Goal: Transaction & Acquisition: Purchase product/service

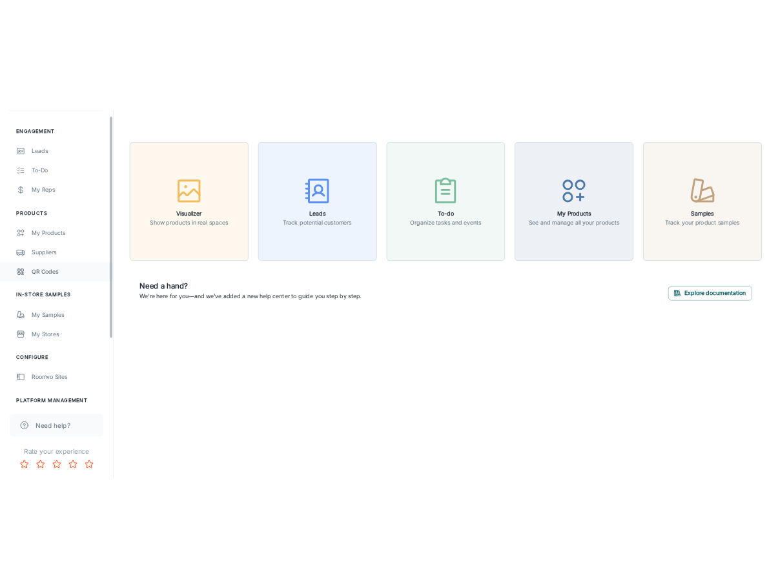
scroll to position [150, 0]
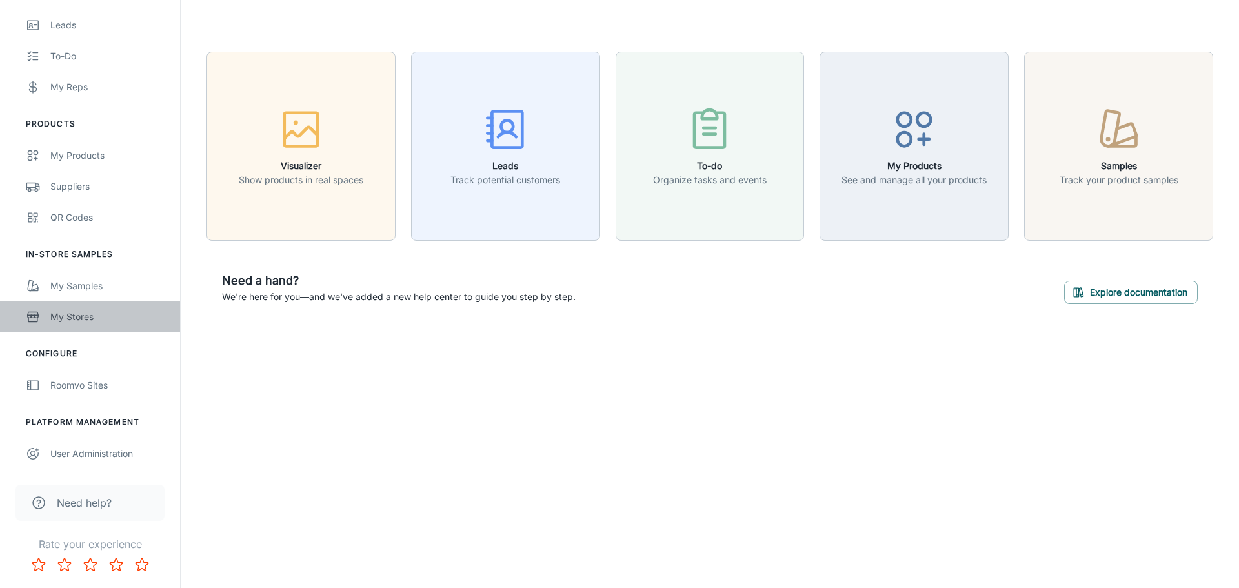
click at [101, 305] on link "My Stores" at bounding box center [90, 316] width 180 height 31
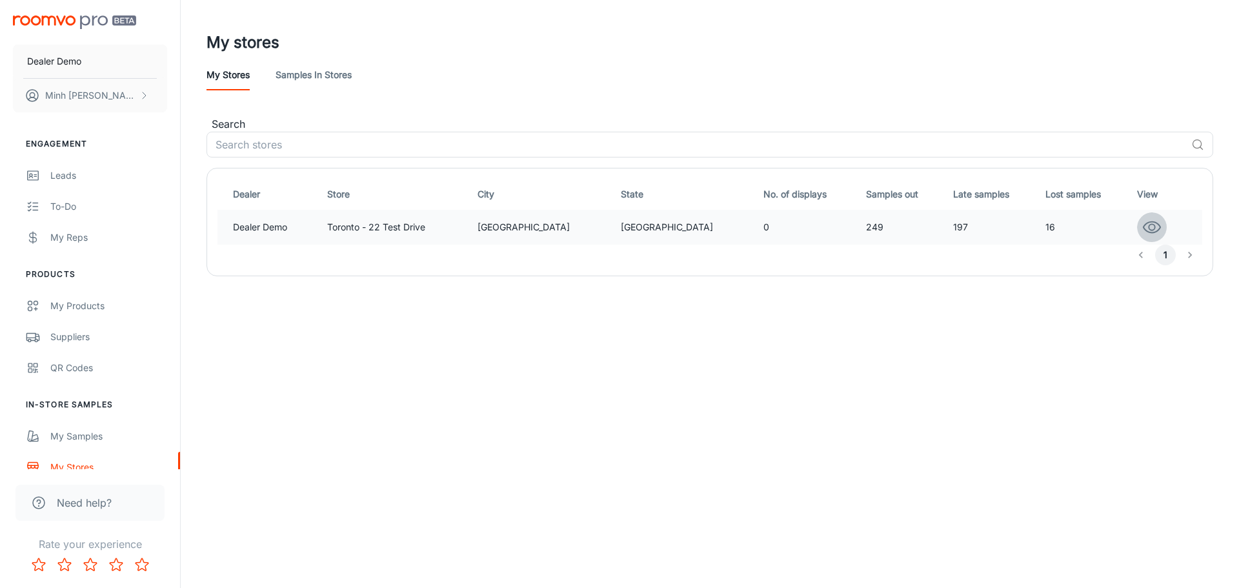
click at [1146, 225] on icon "button" at bounding box center [1152, 227] width 17 height 11
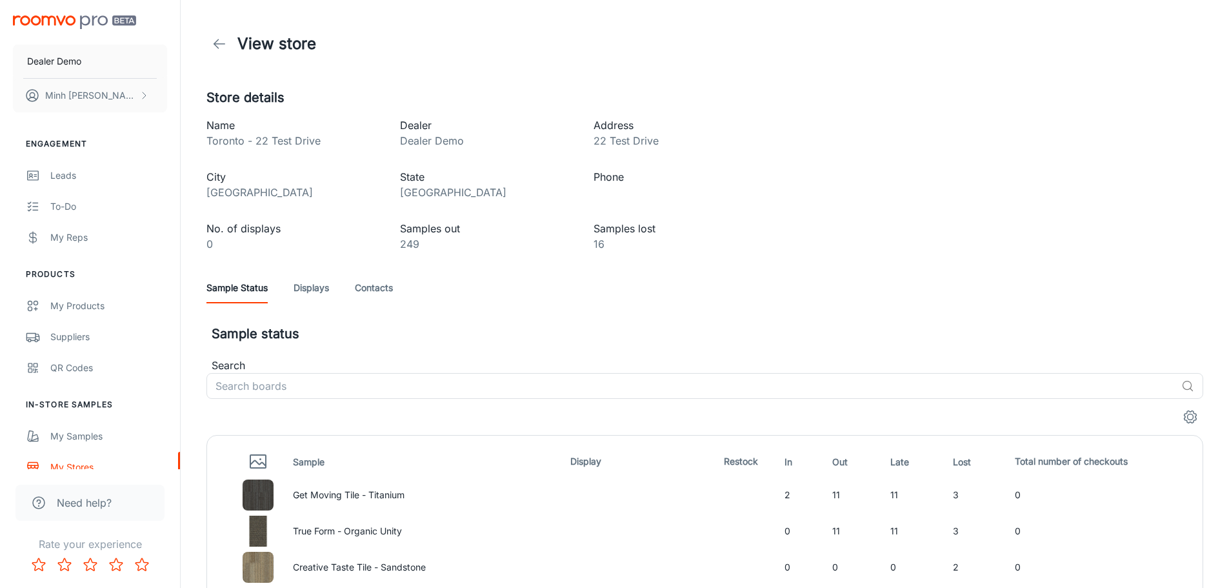
click at [386, 288] on link "Contacts" at bounding box center [374, 287] width 38 height 31
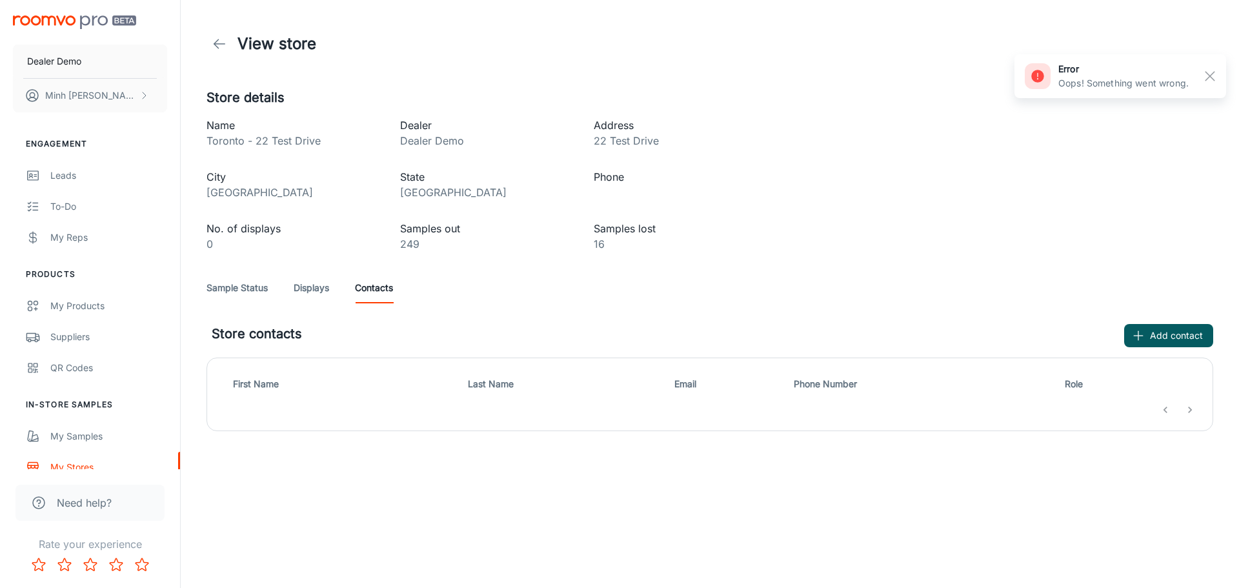
click at [1043, 246] on div "Store details Name [GEOGRAPHIC_DATA] - 22 Test Drive Dealer Dealer Demo Address…" at bounding box center [710, 259] width 1038 height 343
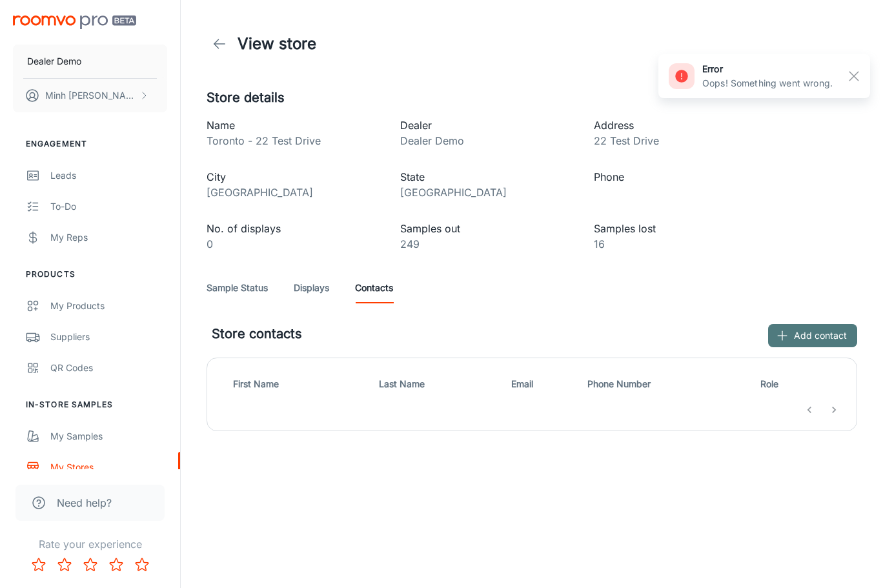
click at [833, 338] on button "Add contact" at bounding box center [812, 335] width 89 height 23
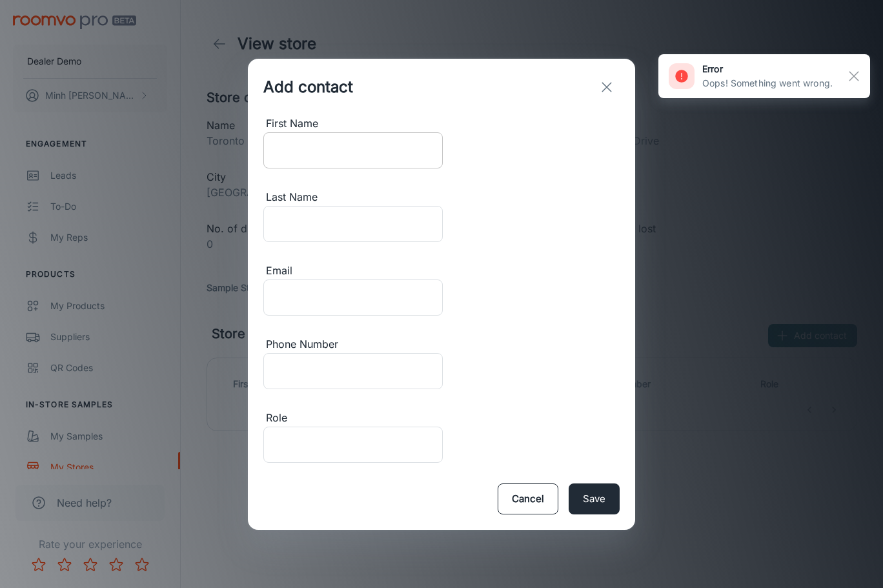
click at [301, 168] on input "First Name" at bounding box center [352, 150] width 179 height 36
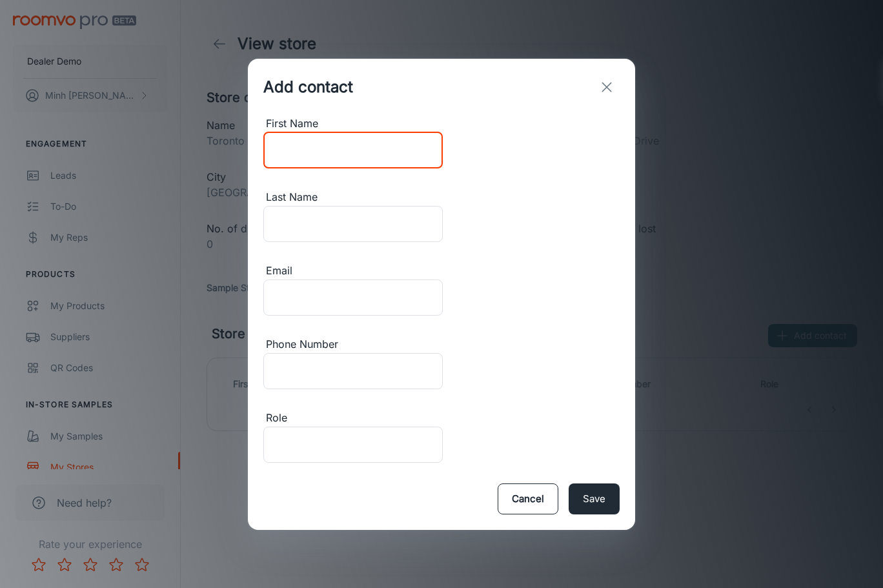
type input "Minh"
type input "[PERSON_NAME]"
type input "[EMAIL_ADDRESS][DOMAIN_NAME]"
type input "6049995980"
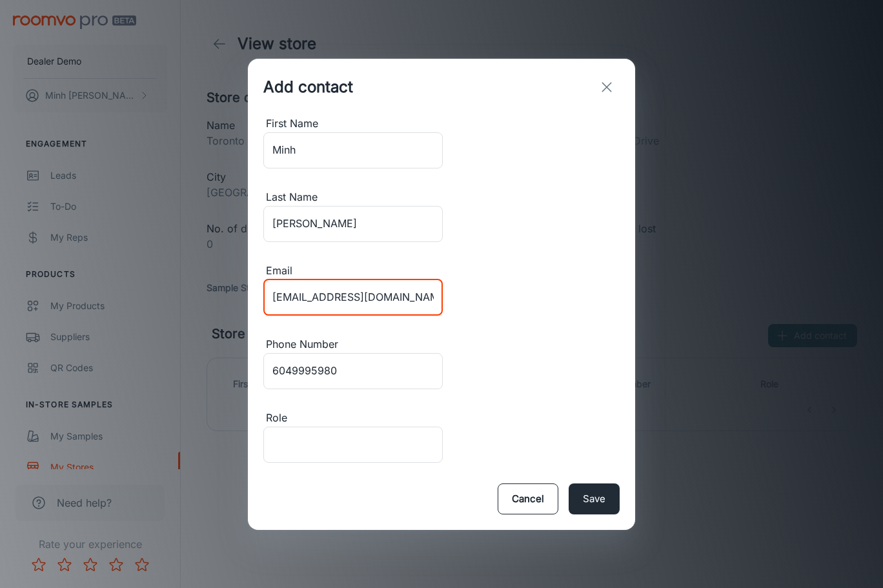
drag, startPoint x: 397, startPoint y: 294, endPoint x: 249, endPoint y: 287, distance: 148.0
click at [249, 287] on div "First Name [PERSON_NAME] ​ Last Name [PERSON_NAME] ​ Email [EMAIL_ADDRESS][DOMA…" at bounding box center [441, 292] width 387 height 352
click at [342, 299] on input "[EMAIL_ADDRESS][DOMAIN_NAME]" at bounding box center [352, 297] width 179 height 36
drag, startPoint x: 317, startPoint y: 296, endPoint x: 225, endPoint y: 288, distance: 92.0
click at [225, 288] on div "Add contact First Name [PERSON_NAME] ​ Last Name [PERSON_NAME] ​ Email [EMAIL_A…" at bounding box center [441, 294] width 883 height 588
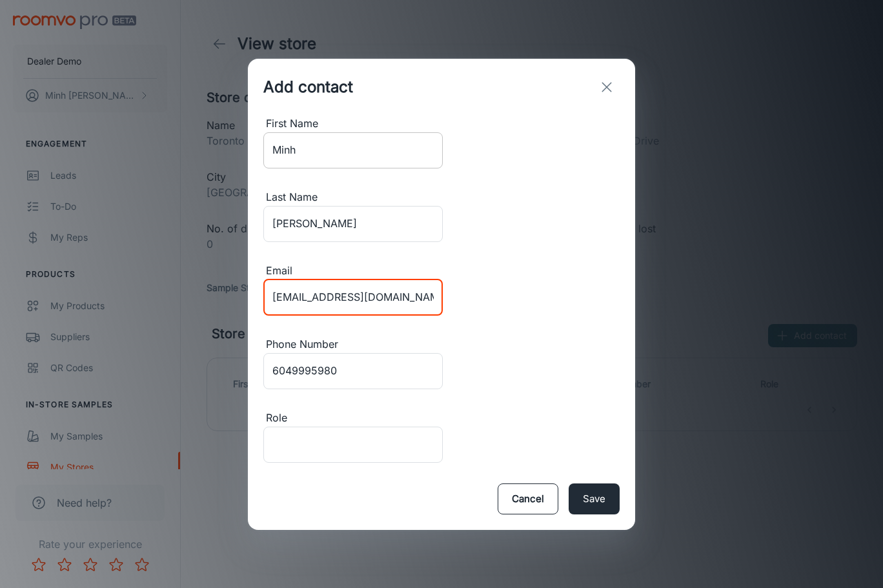
type input "[EMAIL_ADDRESS][DOMAIN_NAME]"
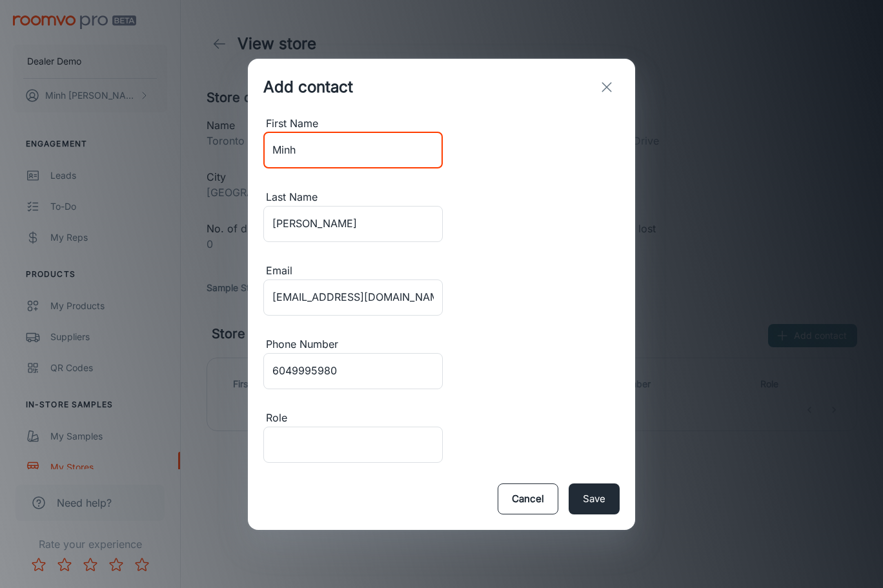
drag, startPoint x: 336, startPoint y: 230, endPoint x: 237, endPoint y: 221, distance: 99.8
click at [237, 221] on div "Add contact First Name [PERSON_NAME] ​ Last Name [PERSON_NAME] ​ Email [EMAIL_A…" at bounding box center [441, 294] width 883 height 588
type input "[PERSON_NAME]"
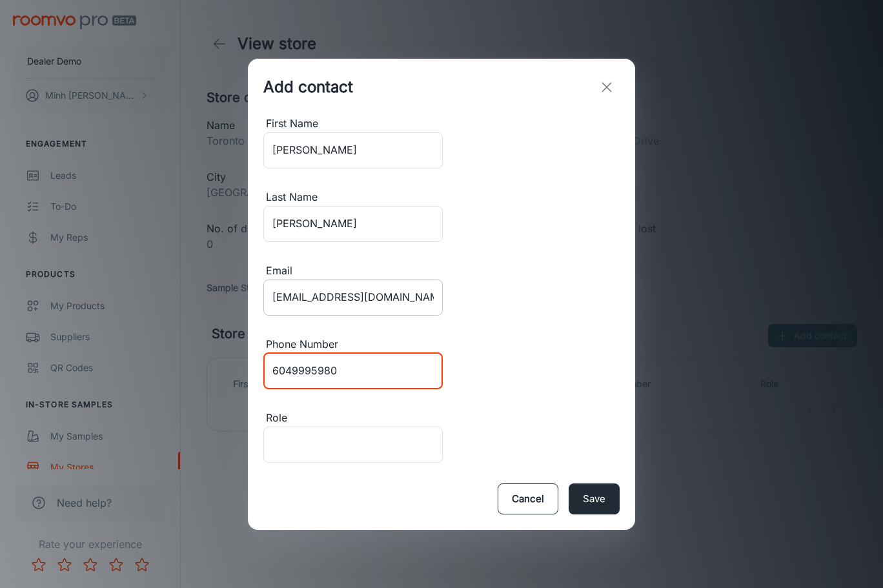
drag, startPoint x: 538, startPoint y: 290, endPoint x: 312, endPoint y: 280, distance: 225.5
click at [312, 280] on div "First Name [PERSON_NAME] ​ Last Name [PERSON_NAME] ​ Email [EMAIL_ADDRESS][DOMA…" at bounding box center [441, 292] width 356 height 352
type input "2342431231"
click at [391, 427] on input "Role" at bounding box center [352, 445] width 179 height 36
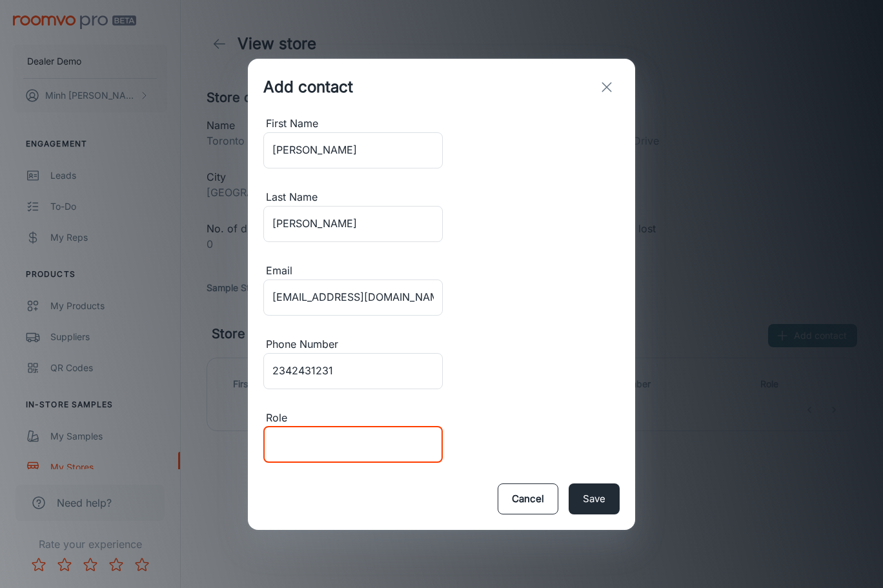
click at [298, 468] on div "Save Cancel" at bounding box center [441, 499] width 387 height 62
click at [301, 427] on input "Role" at bounding box center [352, 445] width 179 height 36
click at [585, 483] on button "Save" at bounding box center [594, 498] width 51 height 31
drag, startPoint x: 375, startPoint y: 365, endPoint x: 247, endPoint y: 367, distance: 127.8
click at [247, 367] on div "Add contact First Name [PERSON_NAME] ​ Last Name [PERSON_NAME] ​ Email [EMAIL_A…" at bounding box center [441, 294] width 883 height 588
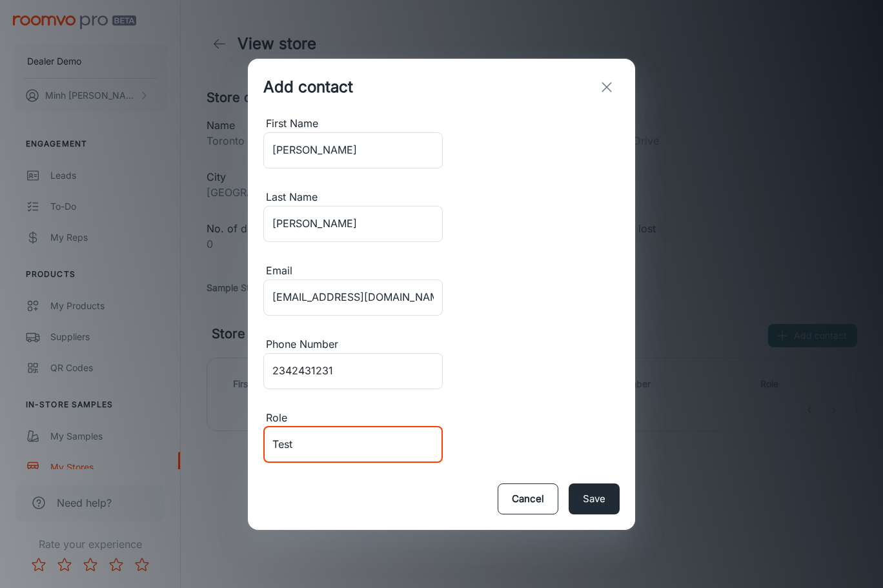
click at [393, 468] on div "Save Cancel" at bounding box center [441, 499] width 387 height 62
click at [327, 427] on input "Test" at bounding box center [352, 445] width 179 height 36
type input "Sales Associate"
click at [583, 483] on button "Save" at bounding box center [594, 498] width 51 height 31
click at [607, 95] on icon "exit" at bounding box center [606, 86] width 15 height 15
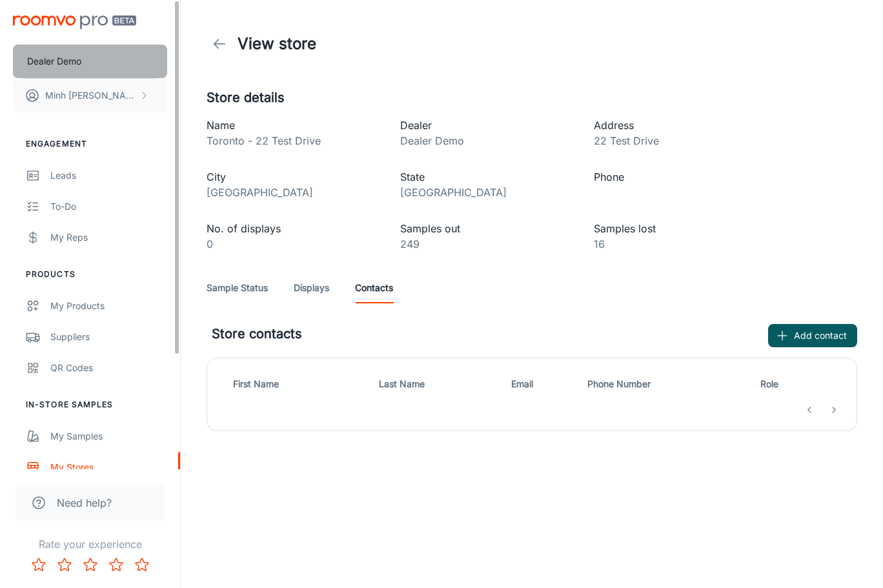
click at [96, 55] on button "Dealer Demo" at bounding box center [90, 62] width 154 height 34
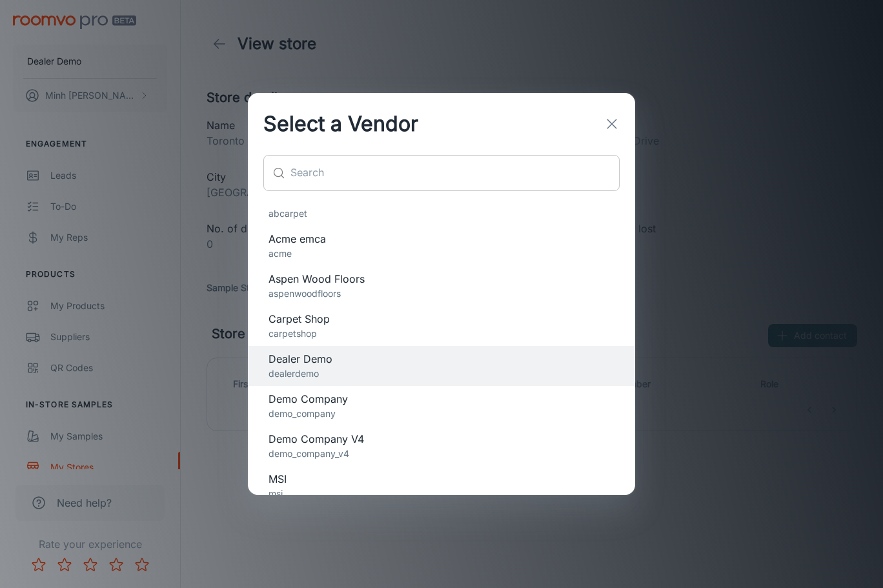
click at [441, 166] on input "text" at bounding box center [454, 173] width 329 height 36
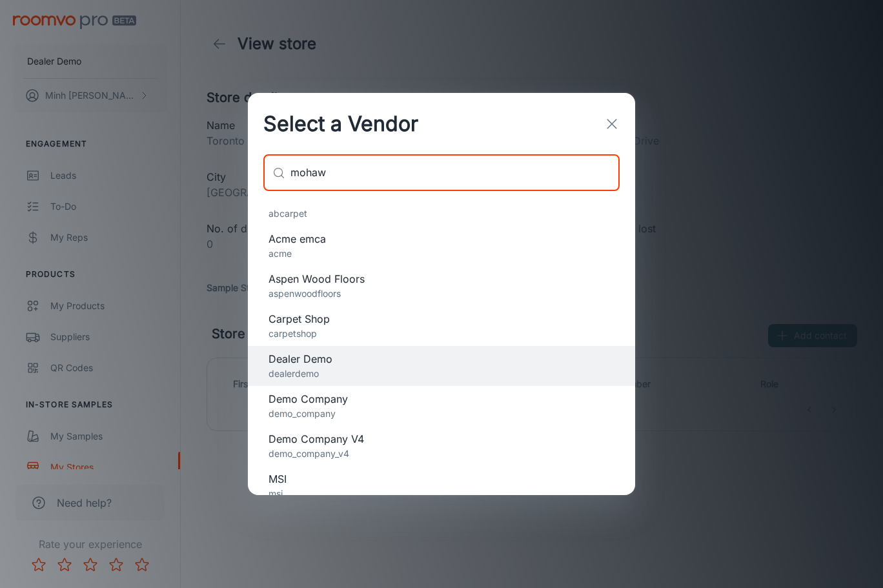
type input "mohawk"
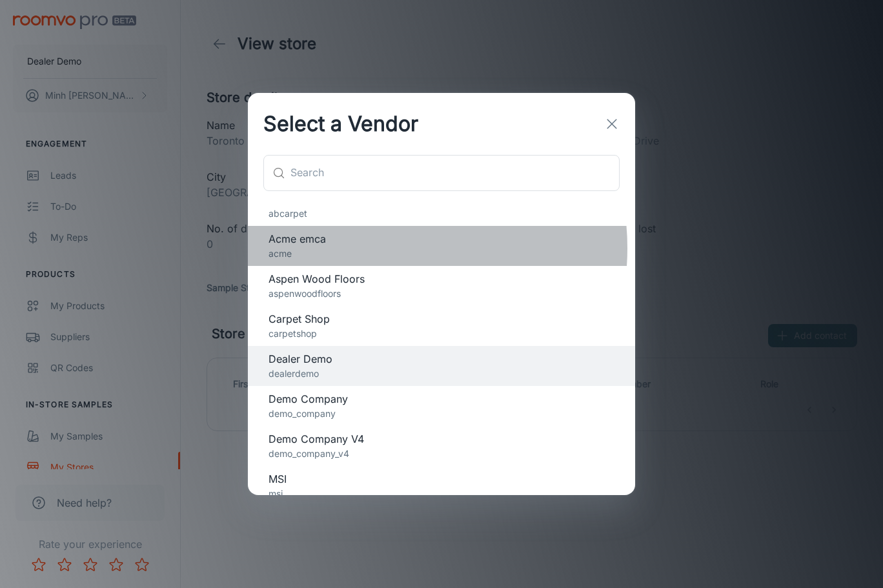
click at [365, 248] on p "acme" at bounding box center [441, 254] width 346 height 14
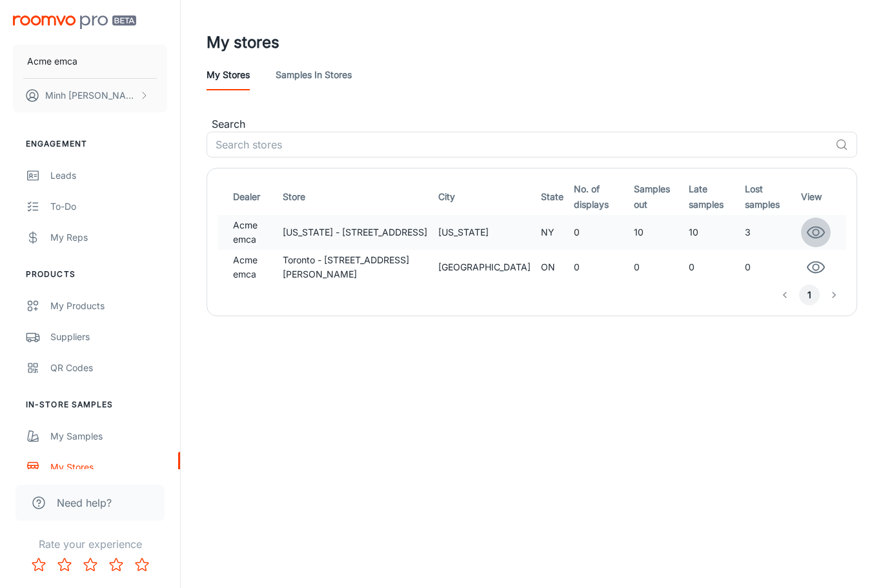
click at [818, 227] on icon "button" at bounding box center [815, 232] width 19 height 19
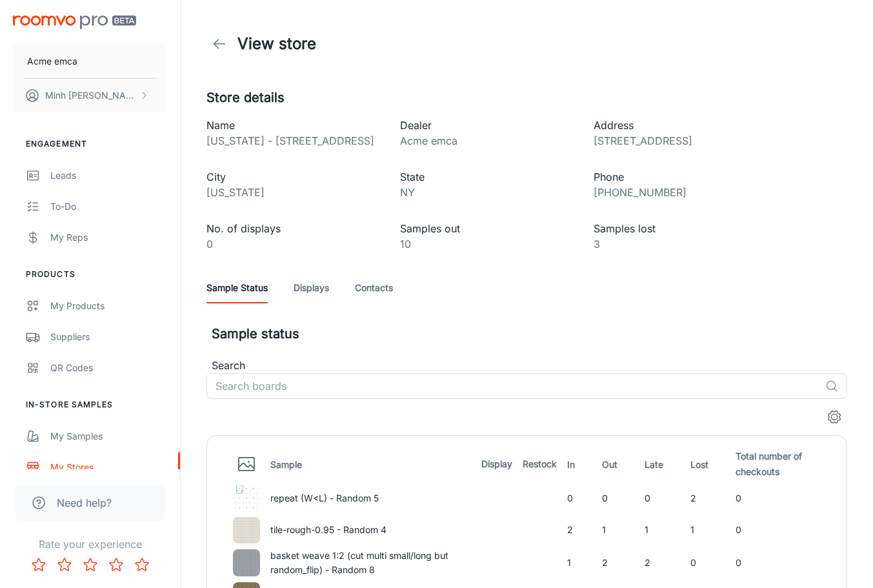
click at [394, 281] on div "Sample Status Displays Contacts" at bounding box center [527, 287] width 641 height 31
click at [387, 286] on link "Contacts" at bounding box center [374, 287] width 38 height 31
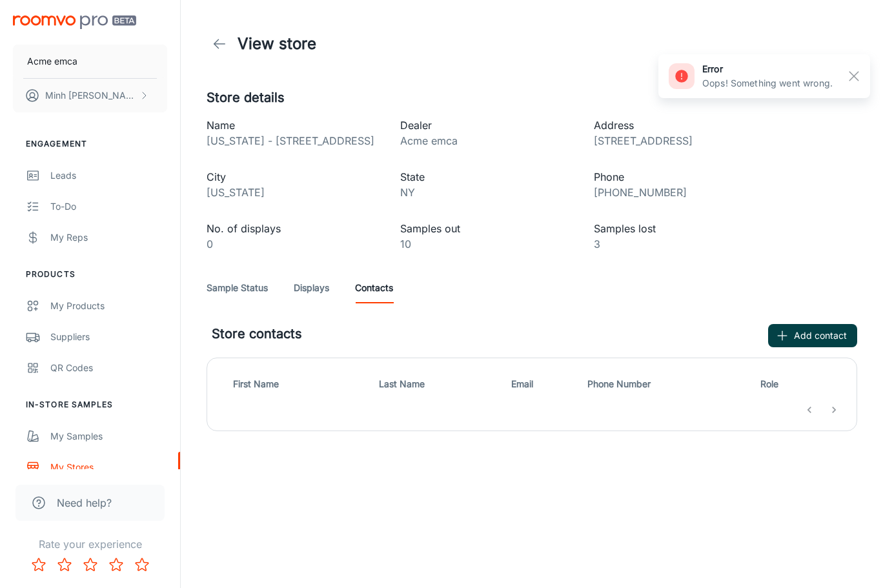
click at [789, 333] on icon "button" at bounding box center [782, 335] width 13 height 13
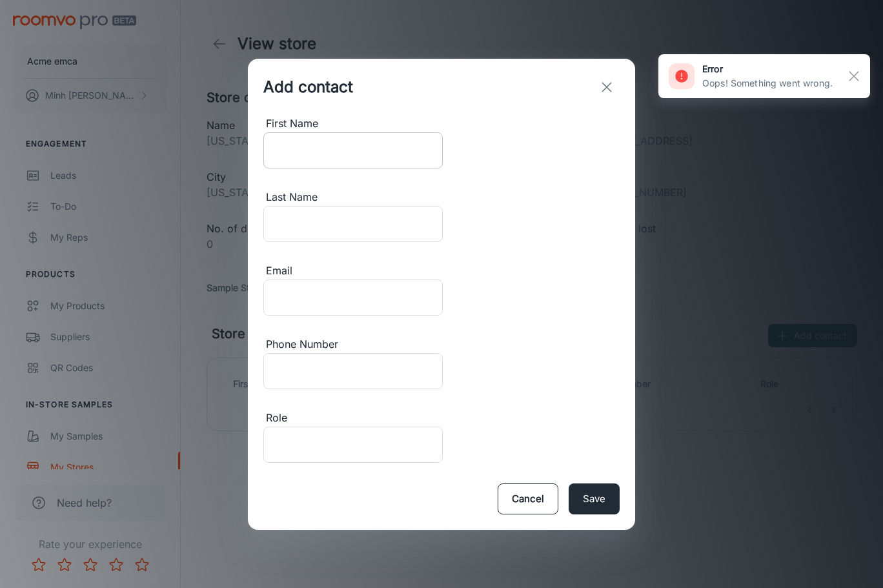
click at [318, 168] on input "First Name" at bounding box center [352, 150] width 179 height 36
type input "Minh"
type input "[PERSON_NAME]"
type input "[EMAIL_ADDRESS][DOMAIN_NAME]"
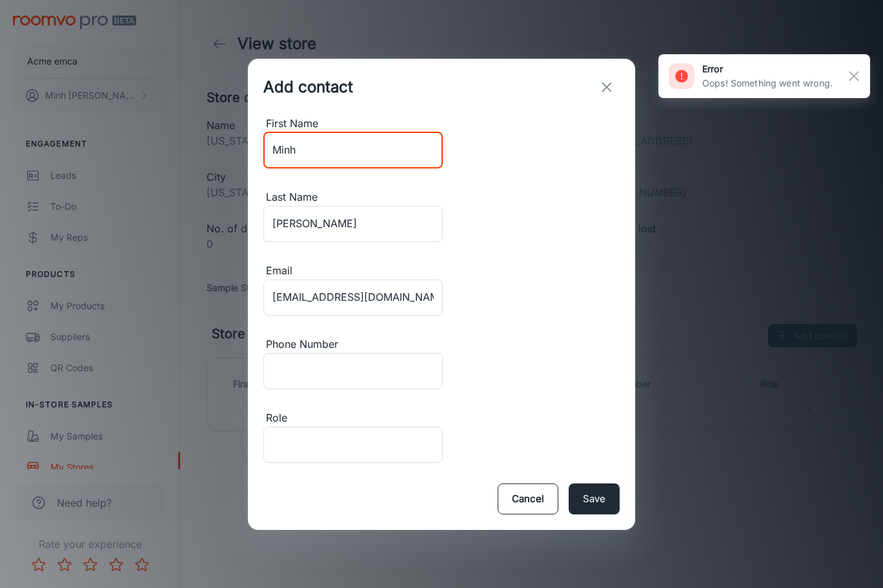
type input "6049995980"
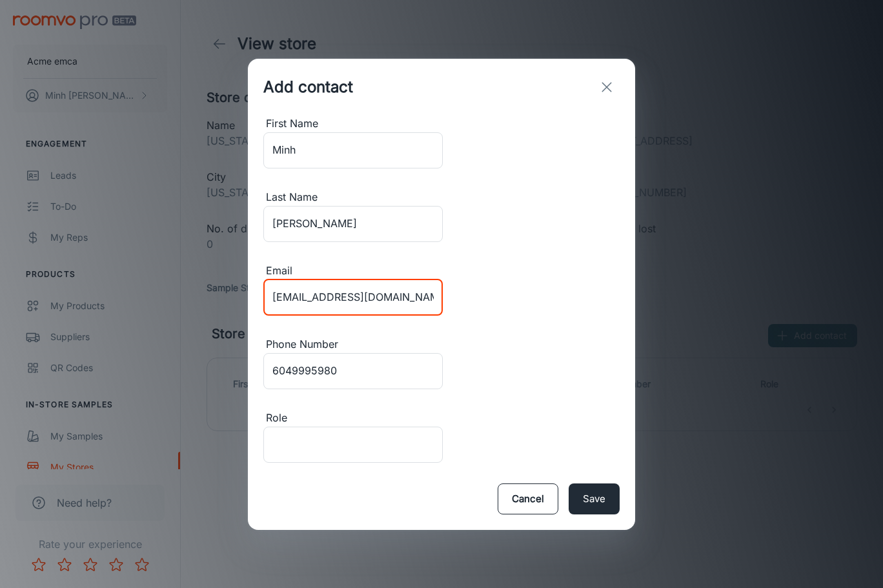
drag, startPoint x: 314, startPoint y: 297, endPoint x: 214, endPoint y: 296, distance: 99.4
click at [215, 297] on div "Add contact First Name [PERSON_NAME] ​ Last Name [PERSON_NAME] ​ Email [EMAIL_A…" at bounding box center [441, 294] width 883 height 588
type input "[EMAIL_ADDRESS][DOMAIN_NAME]"
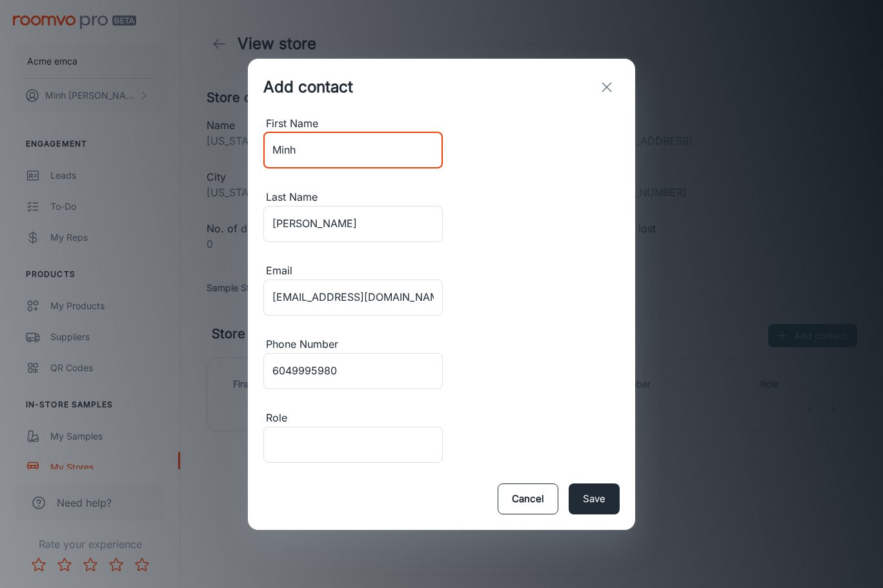
drag, startPoint x: 328, startPoint y: 214, endPoint x: 188, endPoint y: 224, distance: 139.7
click at [188, 224] on div "Add contact First Name [PERSON_NAME] ​ Last Name [PERSON_NAME] ​ Email [EMAIL_A…" at bounding box center [441, 294] width 883 height 588
type input "[PERSON_NAME]"
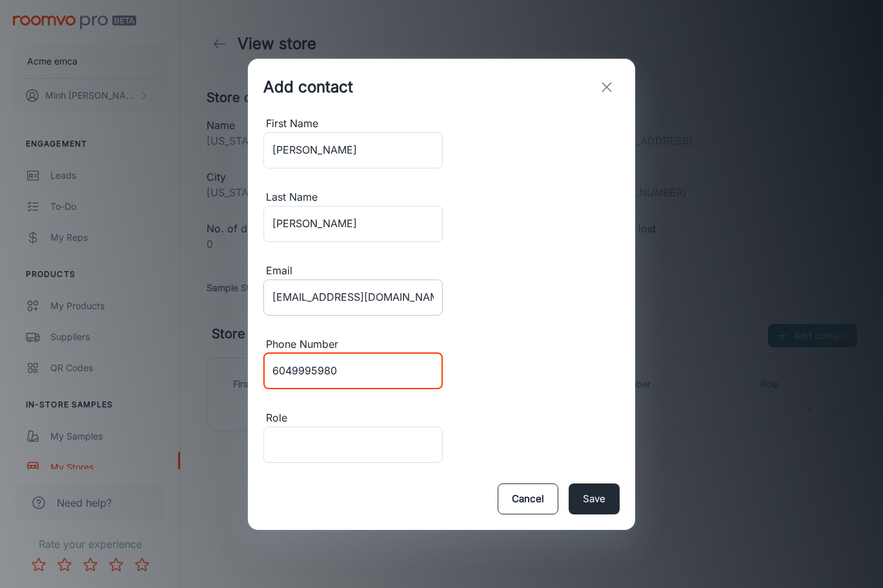
drag, startPoint x: 512, startPoint y: 298, endPoint x: 344, endPoint y: 302, distance: 168.5
click at [310, 299] on div "First Name [PERSON_NAME] ​ Last Name [PERSON_NAME] ​ Email [EMAIL_ADDRESS][DOMA…" at bounding box center [441, 292] width 356 height 352
type input "341231231"
drag, startPoint x: 359, startPoint y: 357, endPoint x: 358, endPoint y: 364, distance: 7.2
click at [359, 427] on input "Role" at bounding box center [352, 445] width 179 height 36
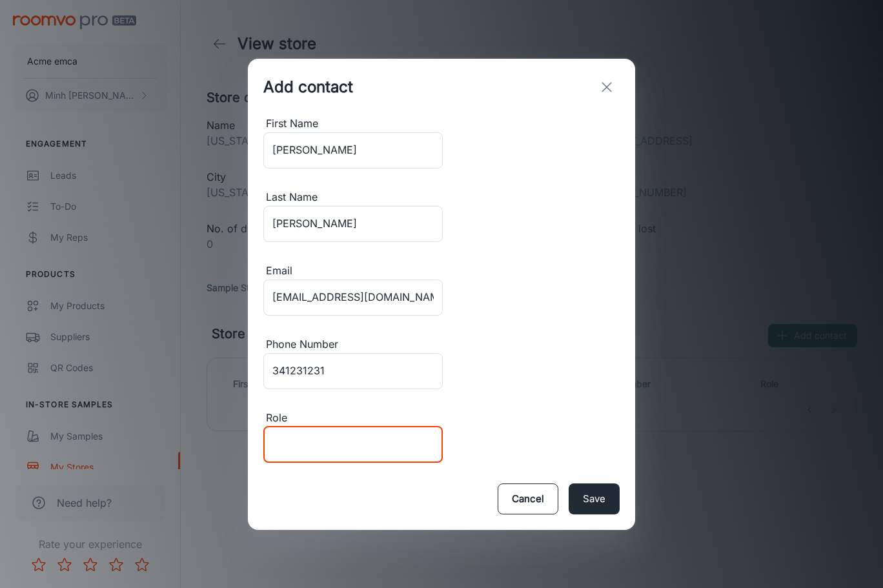
type input "Sales Associate"
click at [595, 483] on button "Save" at bounding box center [594, 498] width 51 height 31
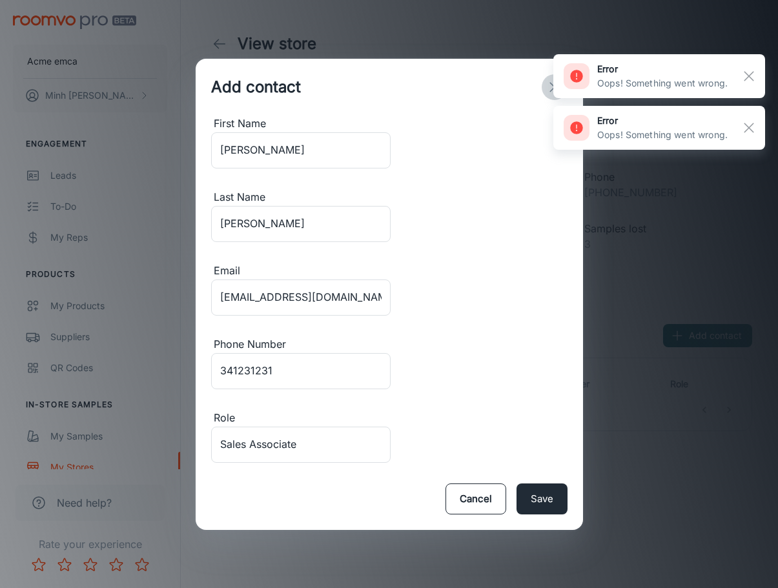
click at [551, 95] on icon "exit" at bounding box center [554, 86] width 15 height 15
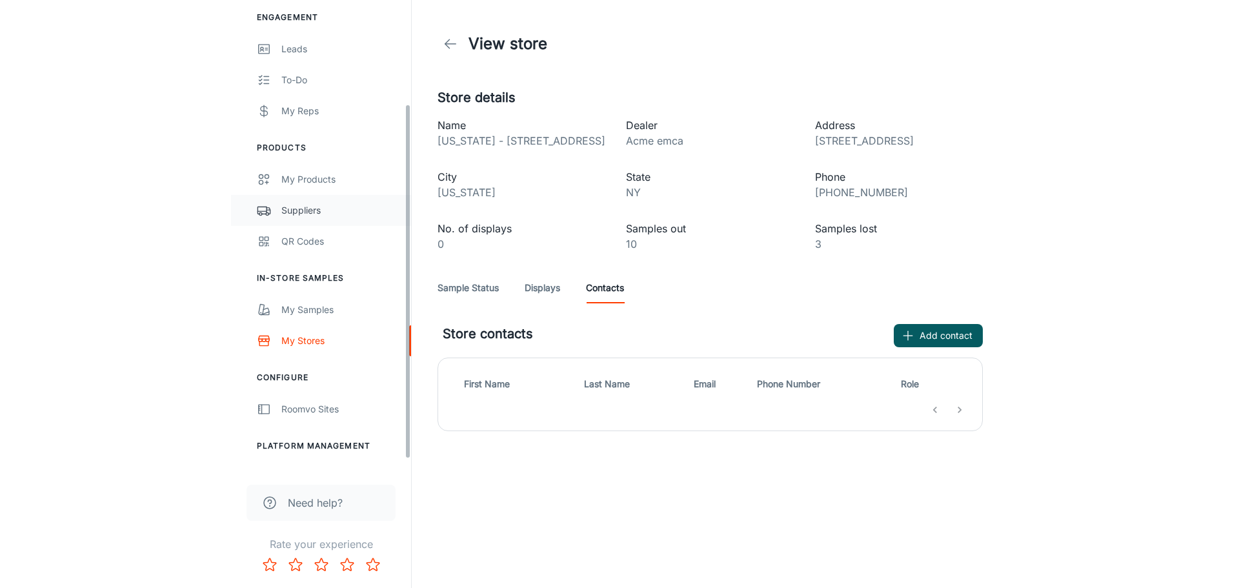
scroll to position [150, 0]
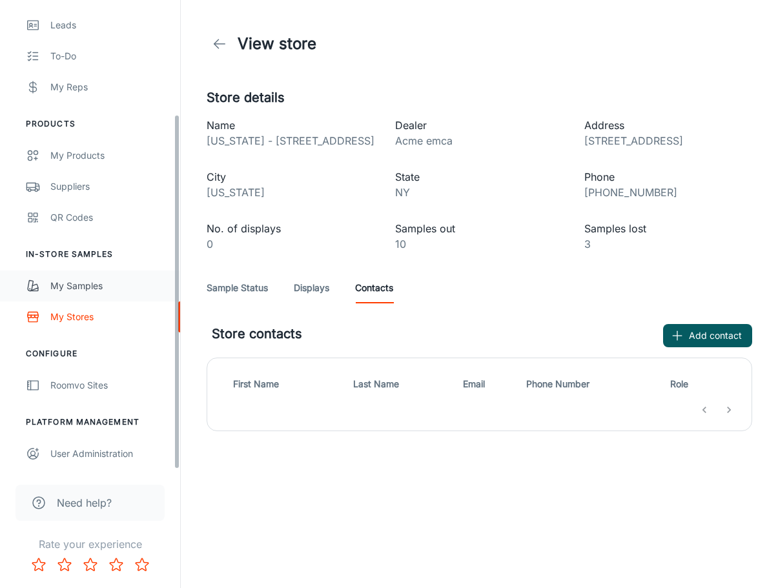
click at [108, 283] on div "My Samples" at bounding box center [108, 286] width 117 height 14
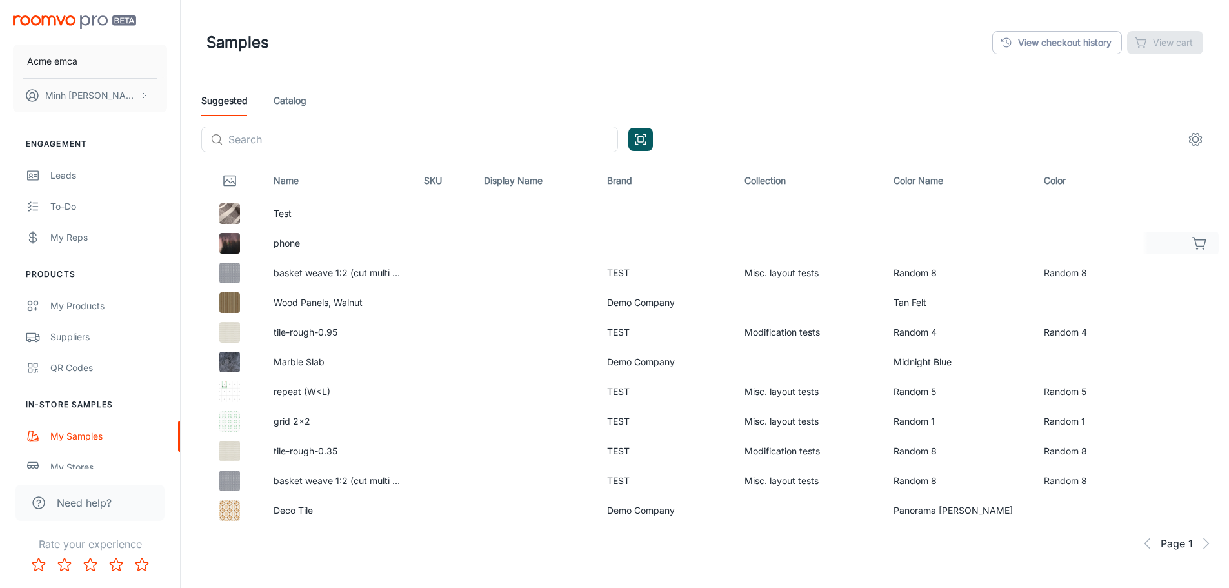
click at [1206, 241] on icon "button" at bounding box center [1199, 242] width 13 height 9
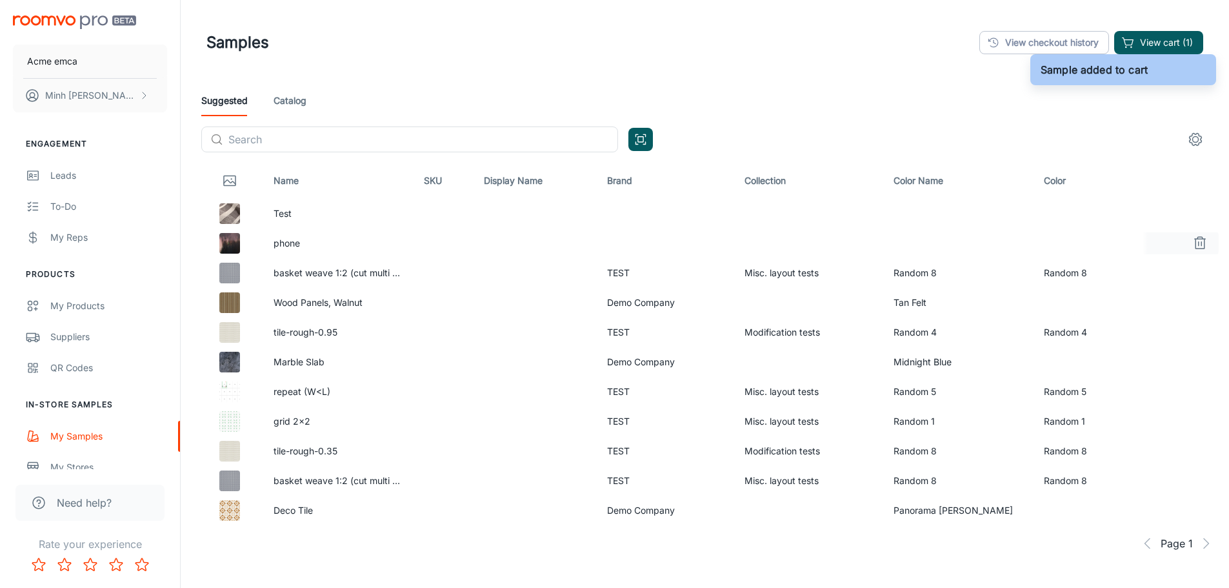
click at [287, 99] on link "Catalog" at bounding box center [290, 100] width 33 height 31
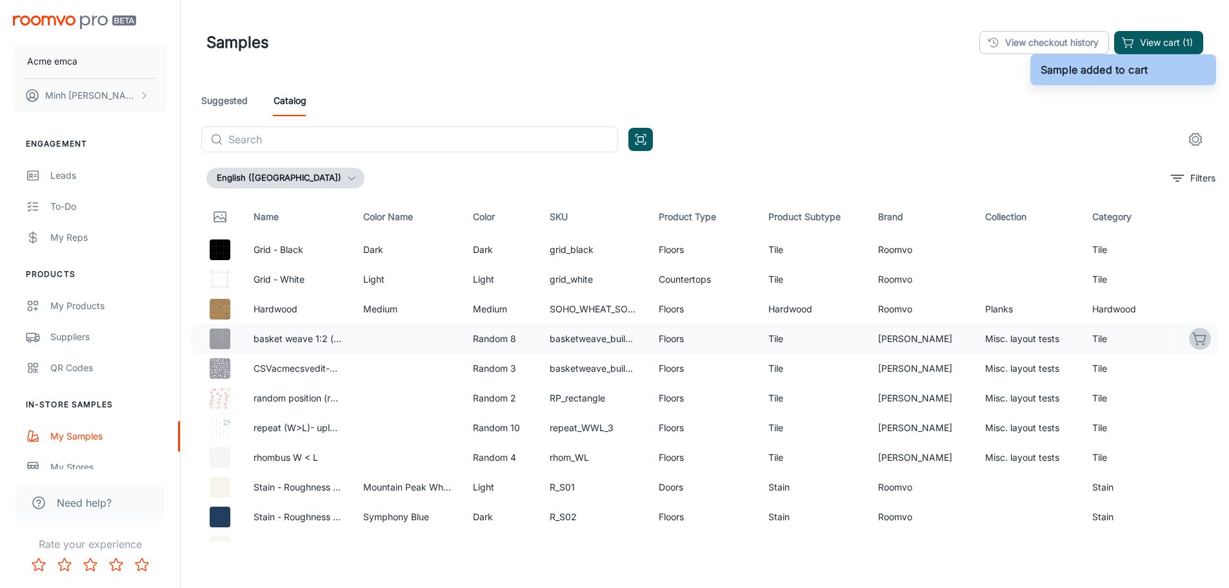
click at [1193, 337] on icon "button" at bounding box center [1200, 338] width 15 height 15
click at [1159, 39] on button "View cart (2)" at bounding box center [1158, 42] width 91 height 23
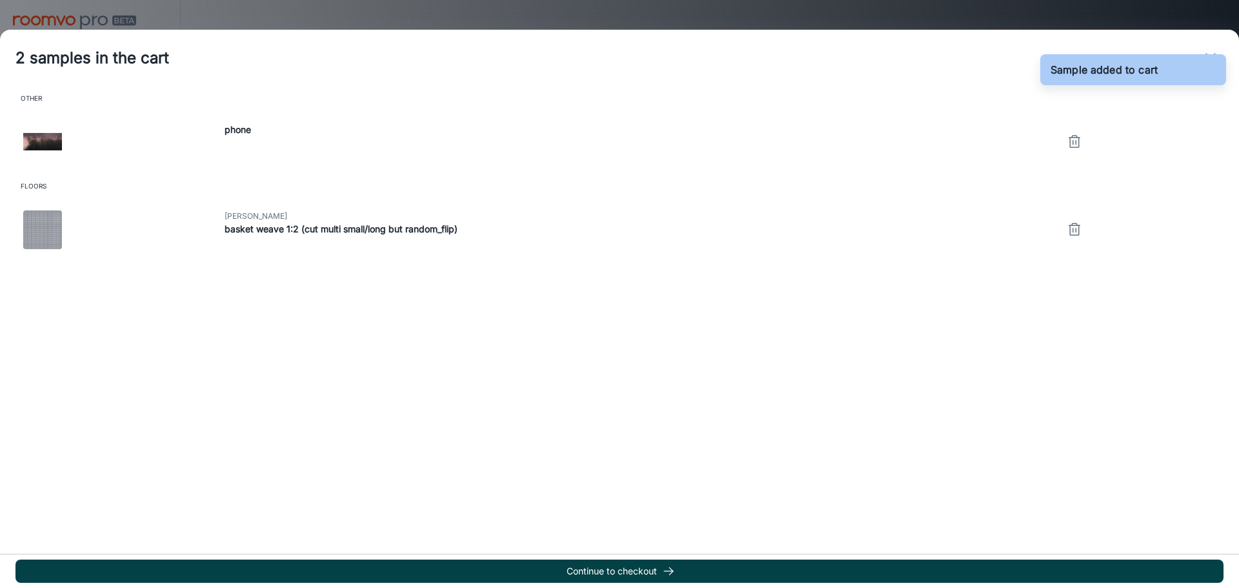
click at [210, 563] on button "Continue to checkout" at bounding box center [619, 571] width 1208 height 23
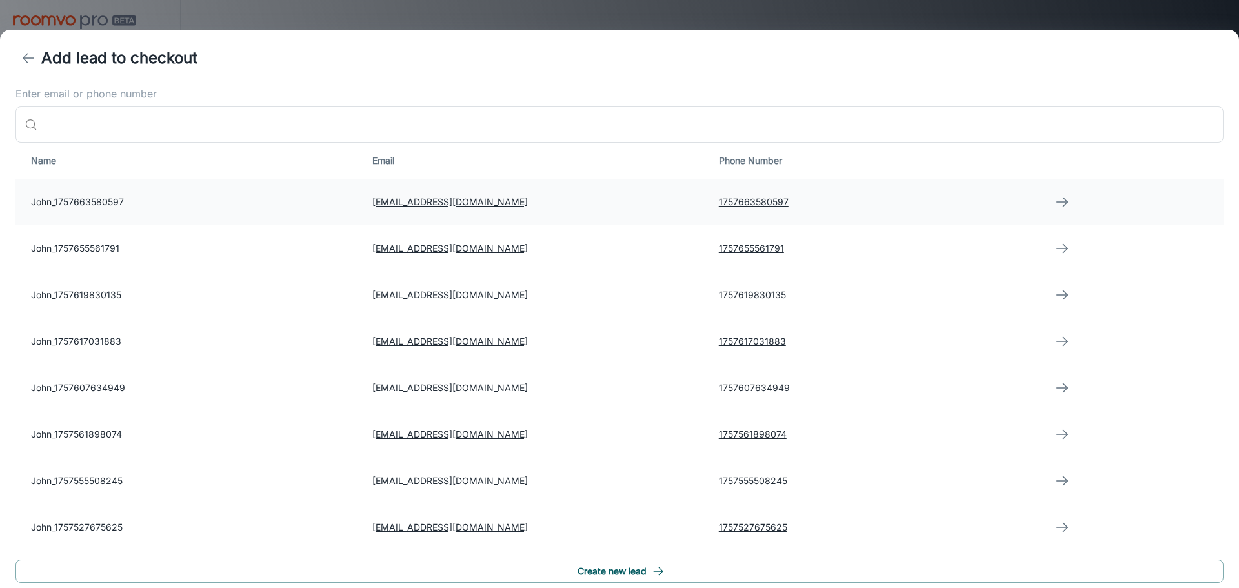
click at [130, 211] on td "John_1757663580597" at bounding box center [188, 202] width 347 height 46
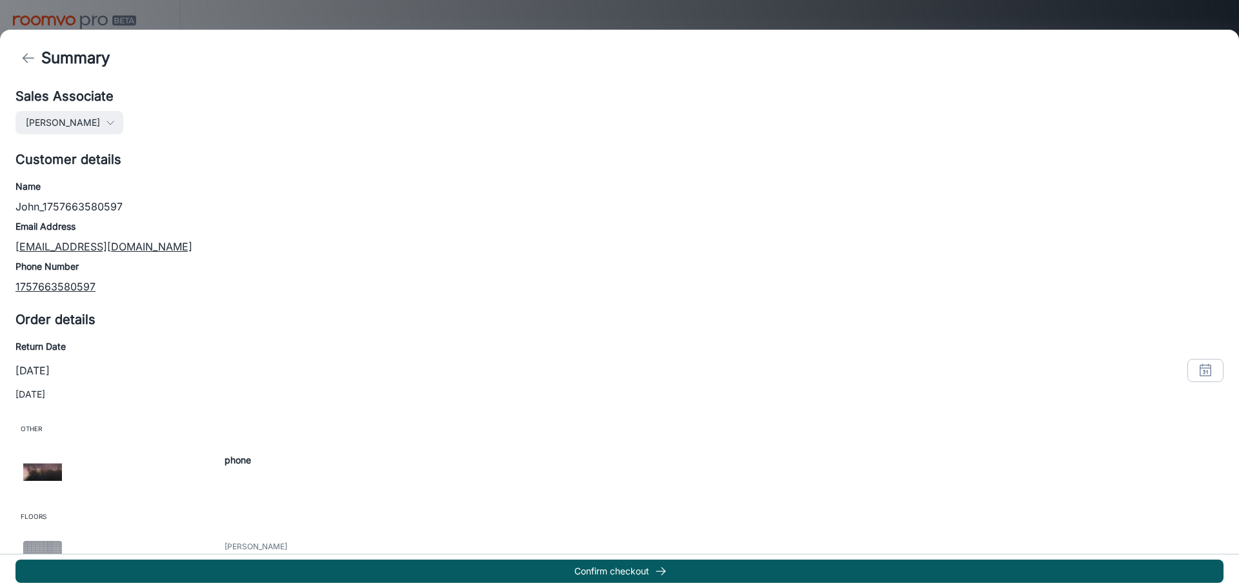
click at [34, 66] on button "back" at bounding box center [28, 58] width 26 height 26
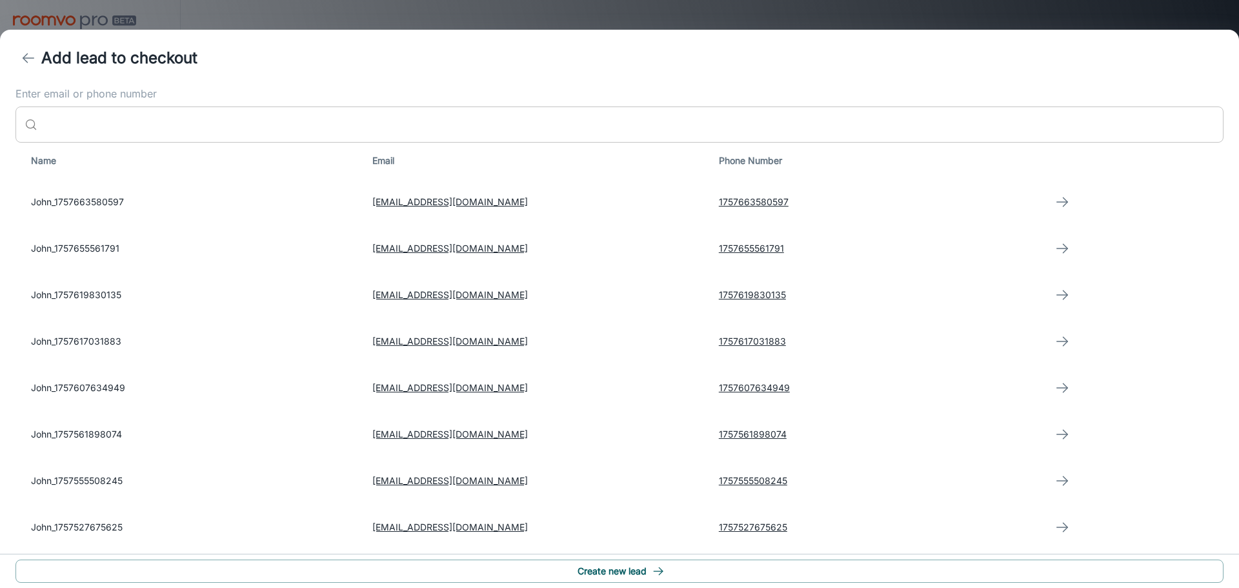
click at [108, 116] on input "Enter email or phone number" at bounding box center [633, 124] width 1181 height 36
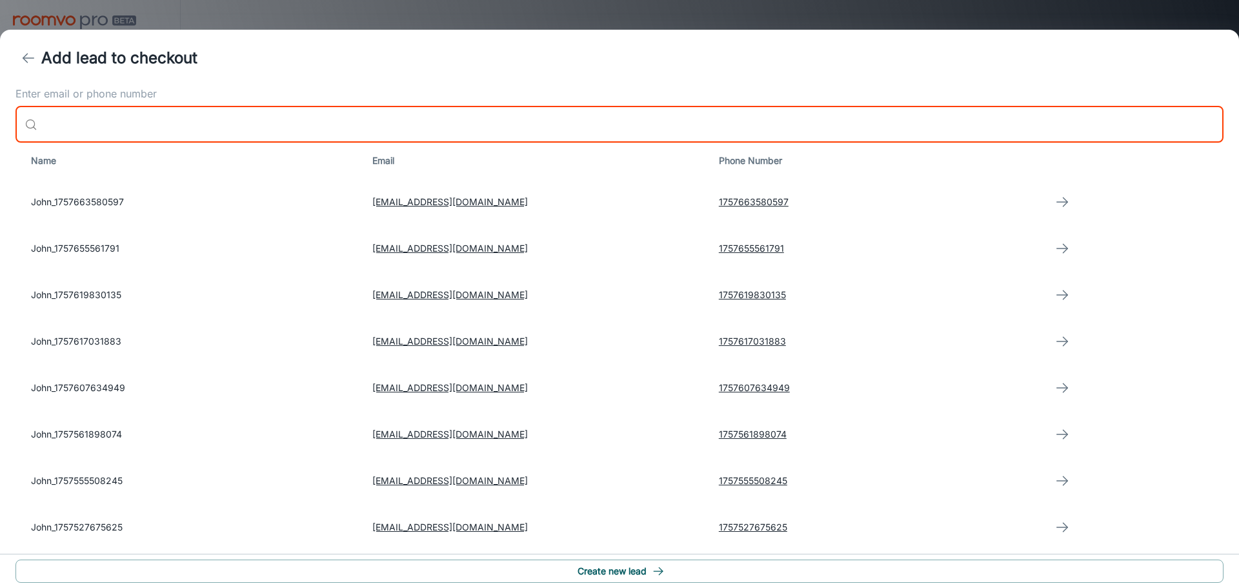
click at [126, 121] on input "Enter email or phone number" at bounding box center [633, 124] width 1181 height 36
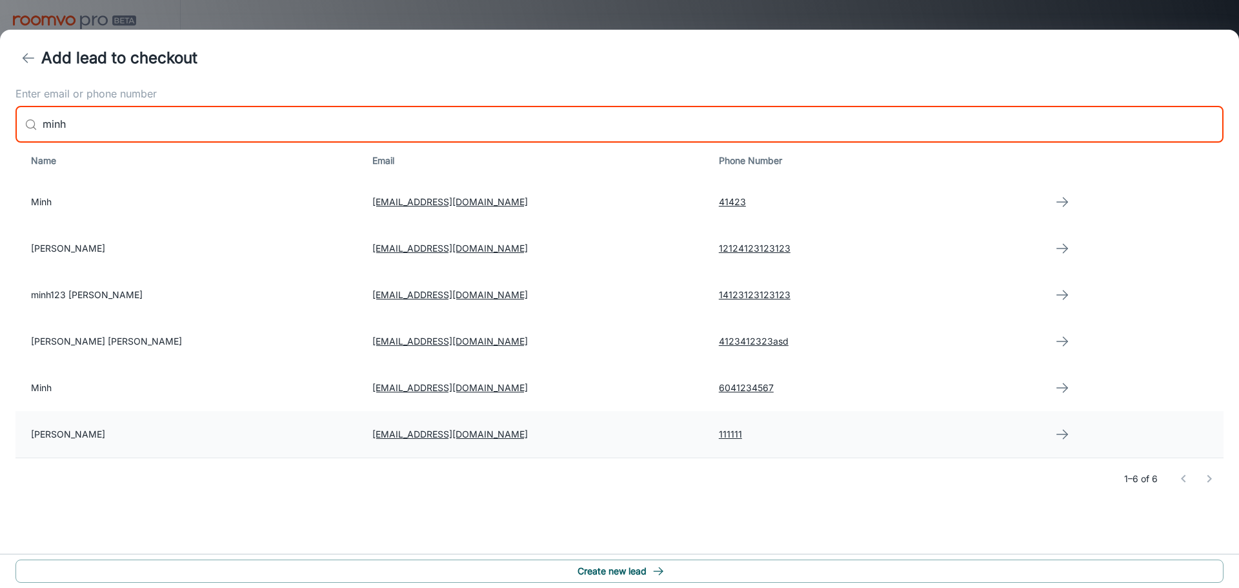
type input "minh"
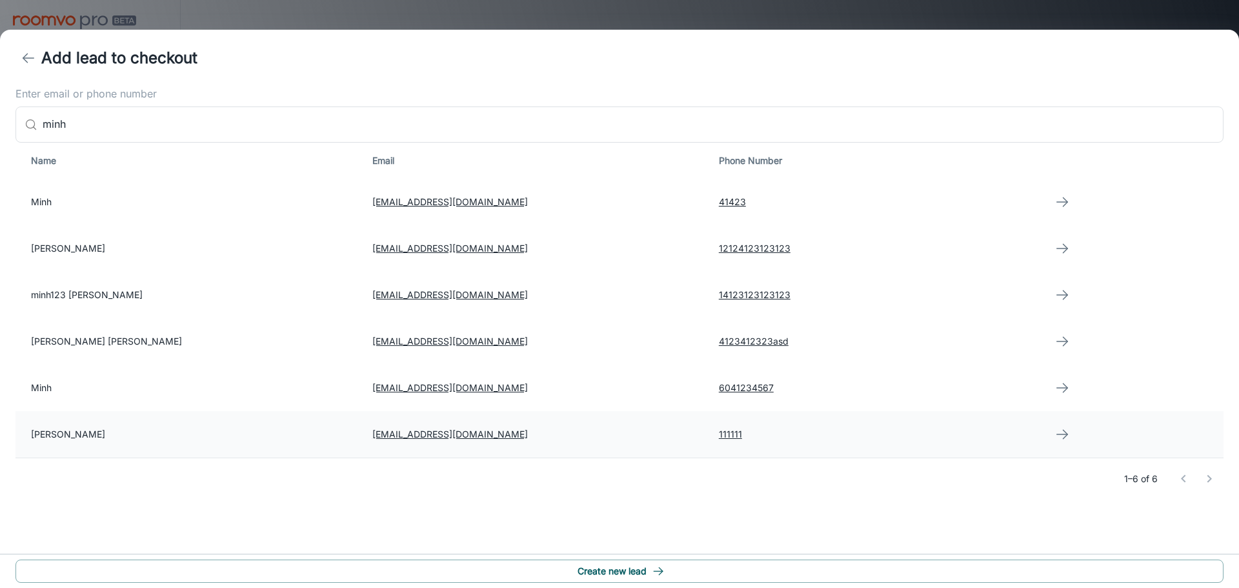
click at [176, 444] on td "[PERSON_NAME]" at bounding box center [188, 434] width 347 height 46
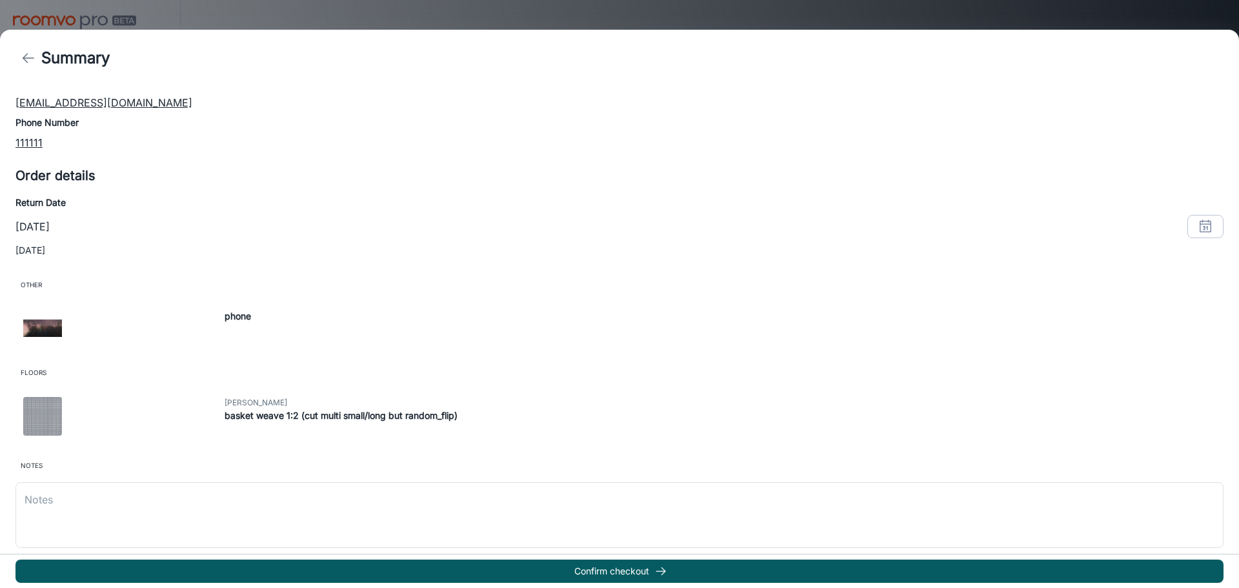
scroll to position [148, 0]
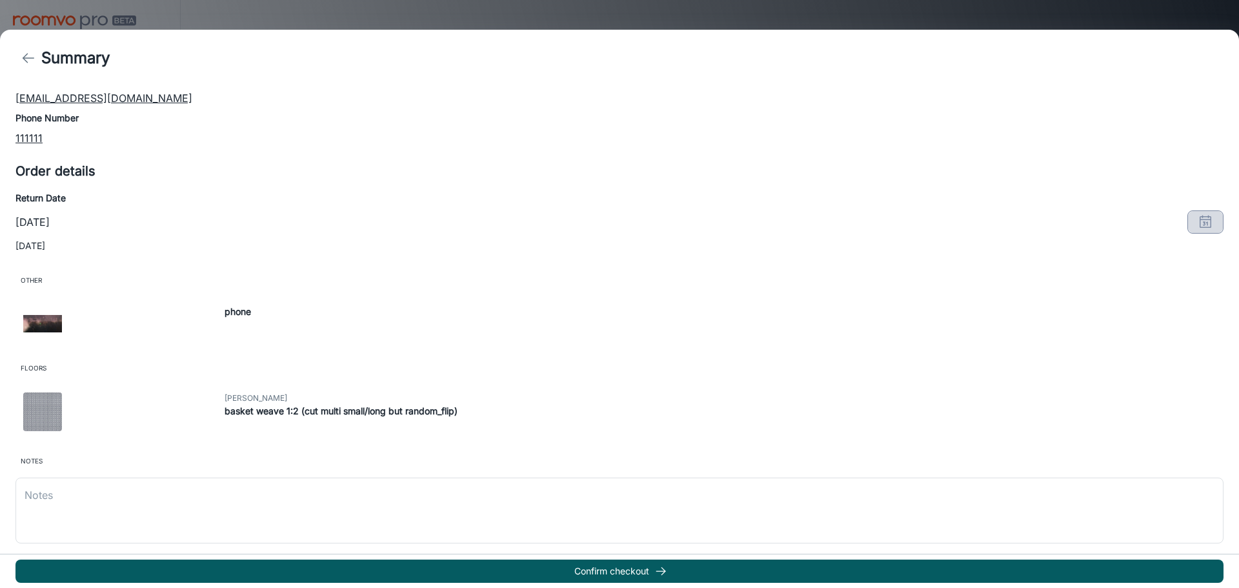
click at [1202, 221] on rect "button" at bounding box center [1205, 221] width 11 height 11
click at [1067, 381] on button "22" at bounding box center [1058, 380] width 23 height 23
click at [1196, 458] on button "OK" at bounding box center [1188, 465] width 41 height 23
drag, startPoint x: 309, startPoint y: 577, endPoint x: 299, endPoint y: 521, distance: 56.2
click at [299, 521] on div "Summary Sales Associate [PERSON_NAME] Customer details Name [PERSON_NAME] Email…" at bounding box center [619, 309] width 1239 height 558
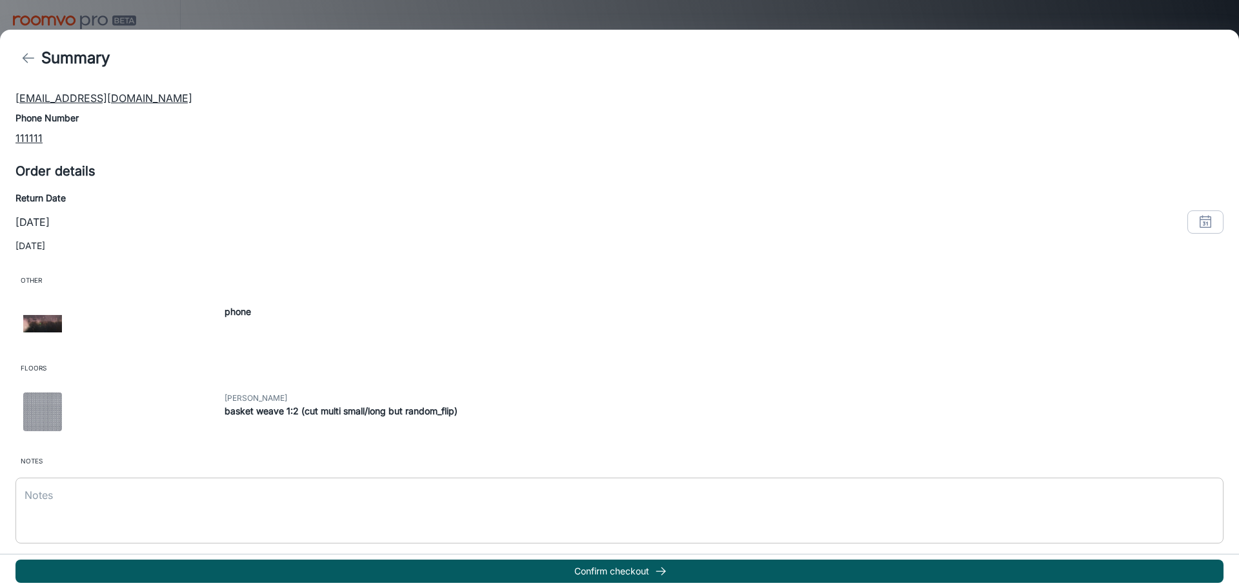
click at [299, 521] on textarea at bounding box center [620, 510] width 1190 height 45
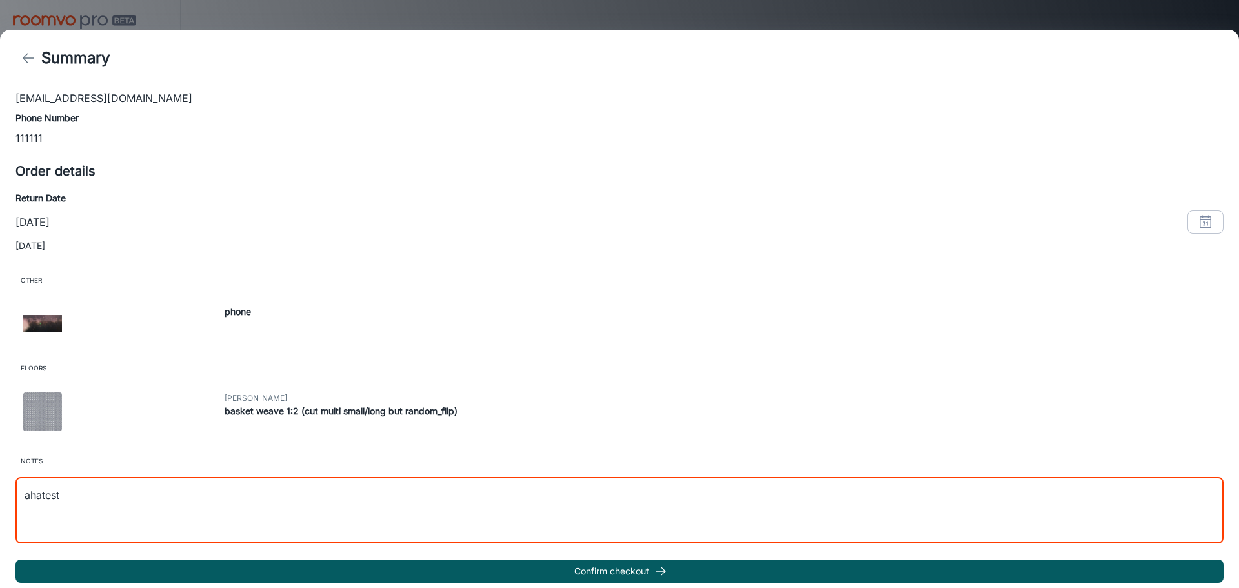
type textarea "ahatest"
click at [330, 558] on div "Confirm checkout" at bounding box center [619, 571] width 1239 height 34
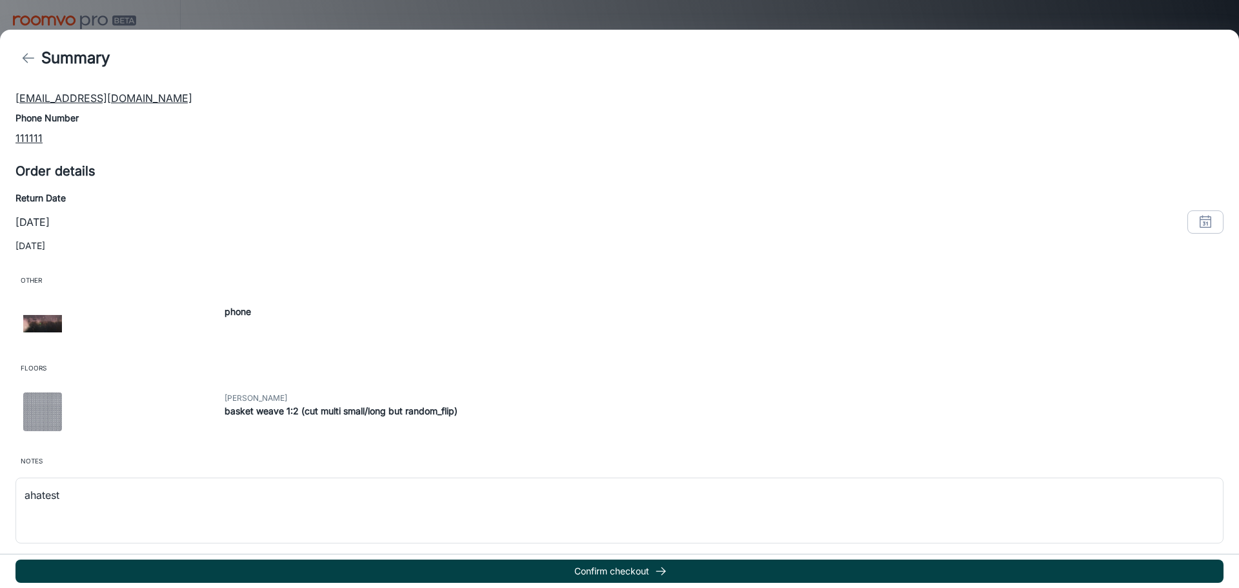
click at [332, 565] on button "Confirm checkout" at bounding box center [619, 571] width 1208 height 23
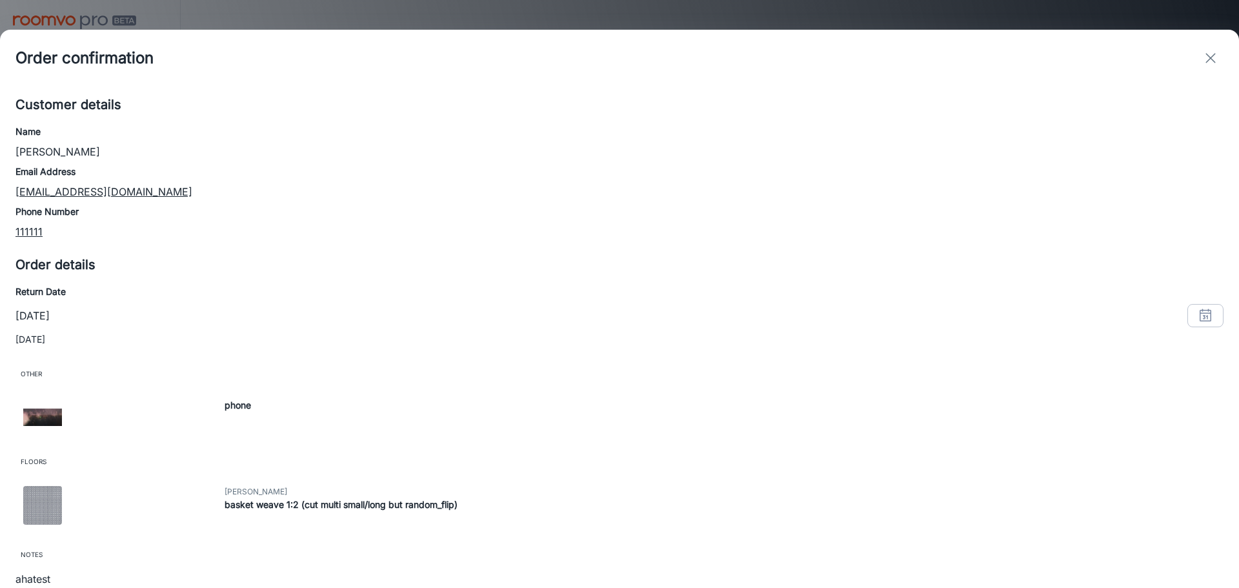
scroll to position [140, 0]
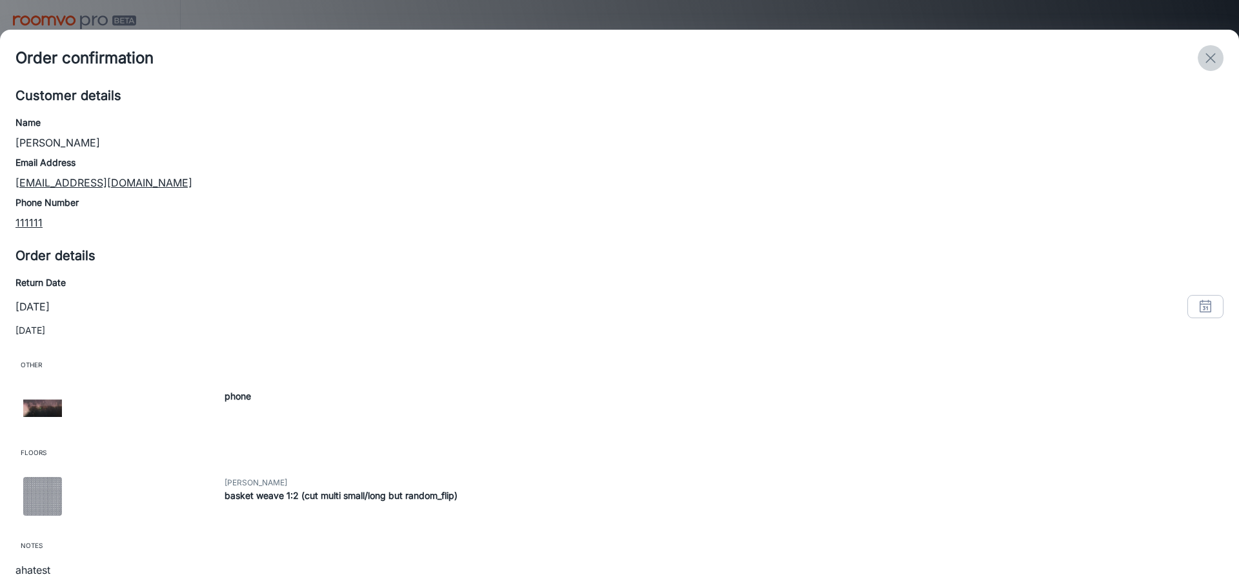
click at [1203, 54] on icon "exit" at bounding box center [1210, 57] width 15 height 15
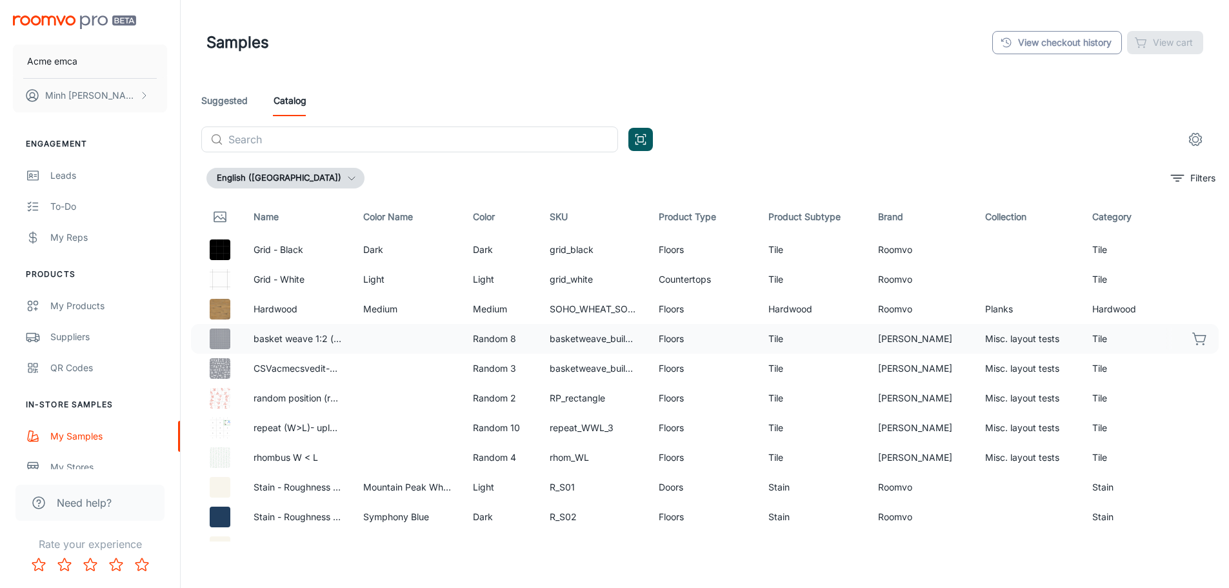
click at [1098, 44] on link "View checkout history" at bounding box center [1058, 42] width 130 height 23
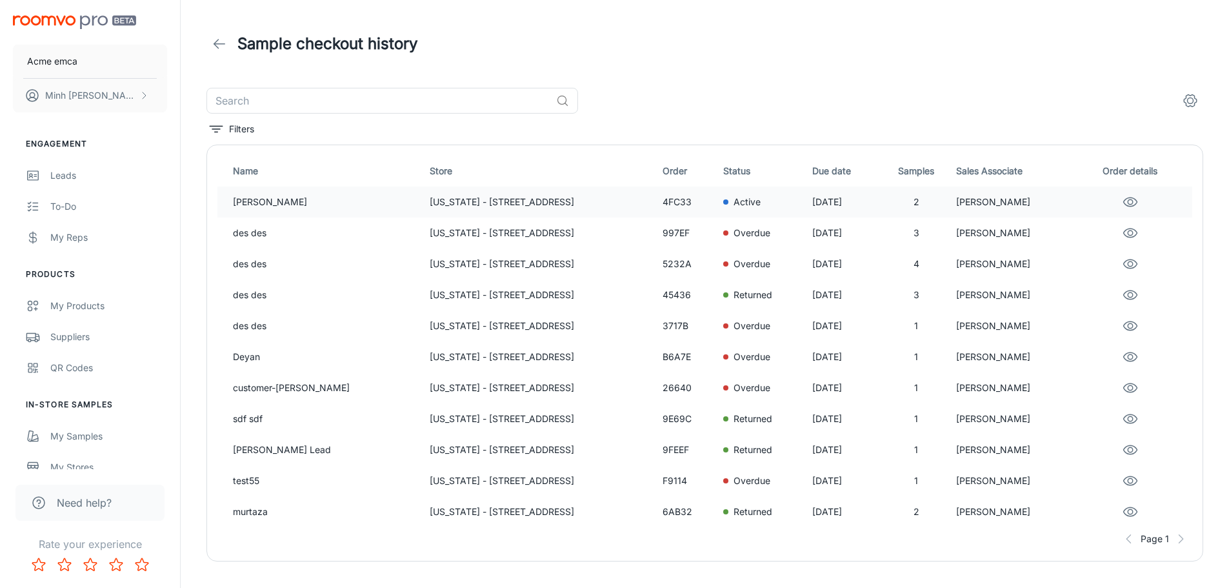
click at [723, 208] on div "Active" at bounding box center [762, 202] width 79 height 14
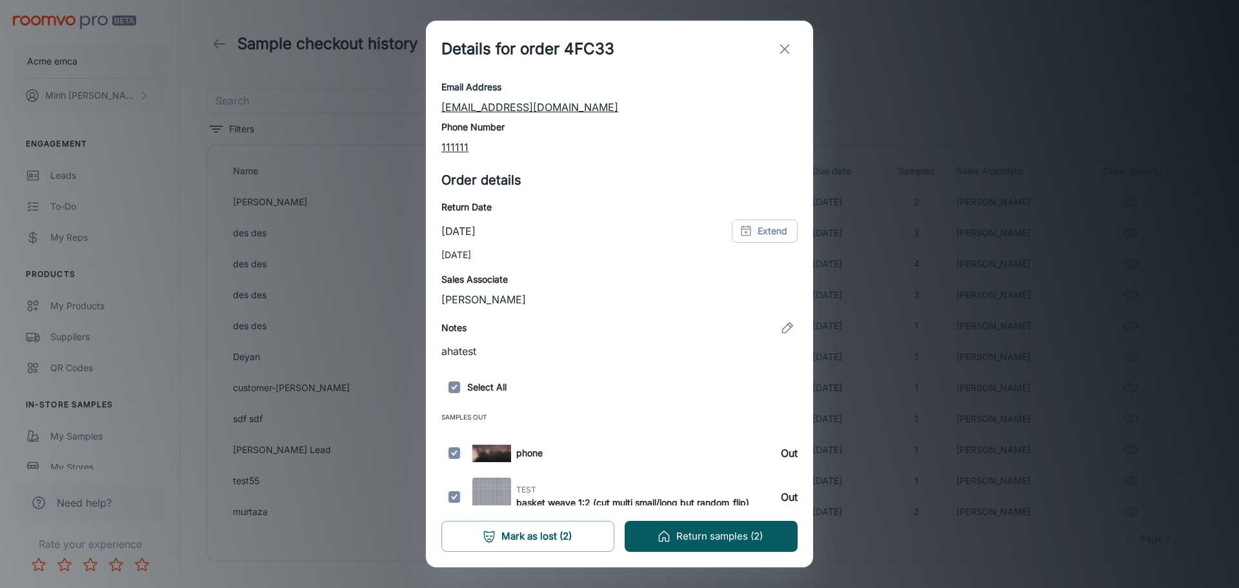
scroll to position [78, 0]
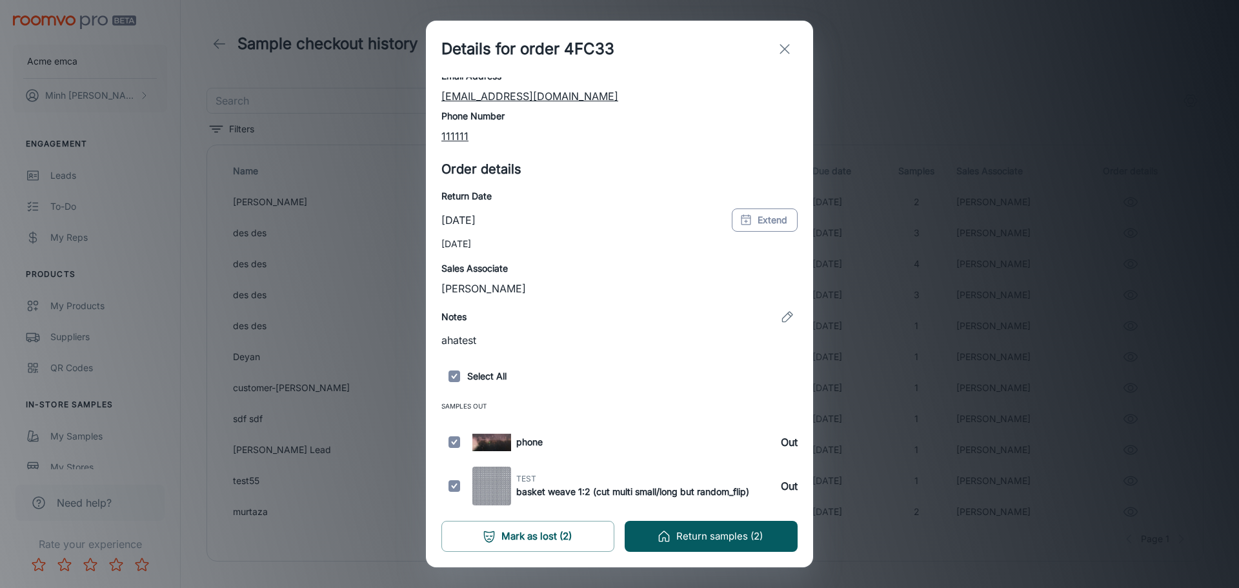
click at [740, 221] on icon "button" at bounding box center [746, 220] width 13 height 13
click at [672, 377] on div "21 22 23 24 25 26 27" at bounding box center [685, 378] width 207 height 23
click at [664, 379] on button "23" at bounding box center [658, 378] width 23 height 23
click at [641, 144] on div "Customer details Name [PERSON_NAME] Email Address [EMAIL_ADDRESS][DOMAIN_NAME] …" at bounding box center [619, 252] width 356 height 506
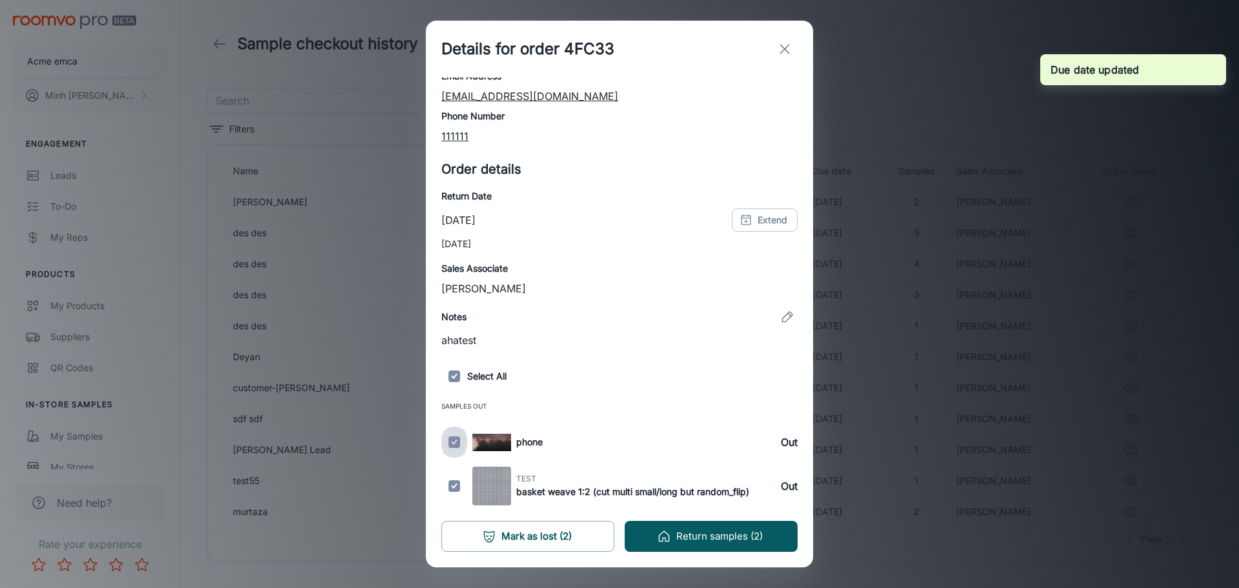
click at [453, 445] on input "checkbox" at bounding box center [454, 442] width 26 height 39
checkbox input "false"
click at [582, 540] on button "Mark as lost (1)" at bounding box center [527, 536] width 173 height 31
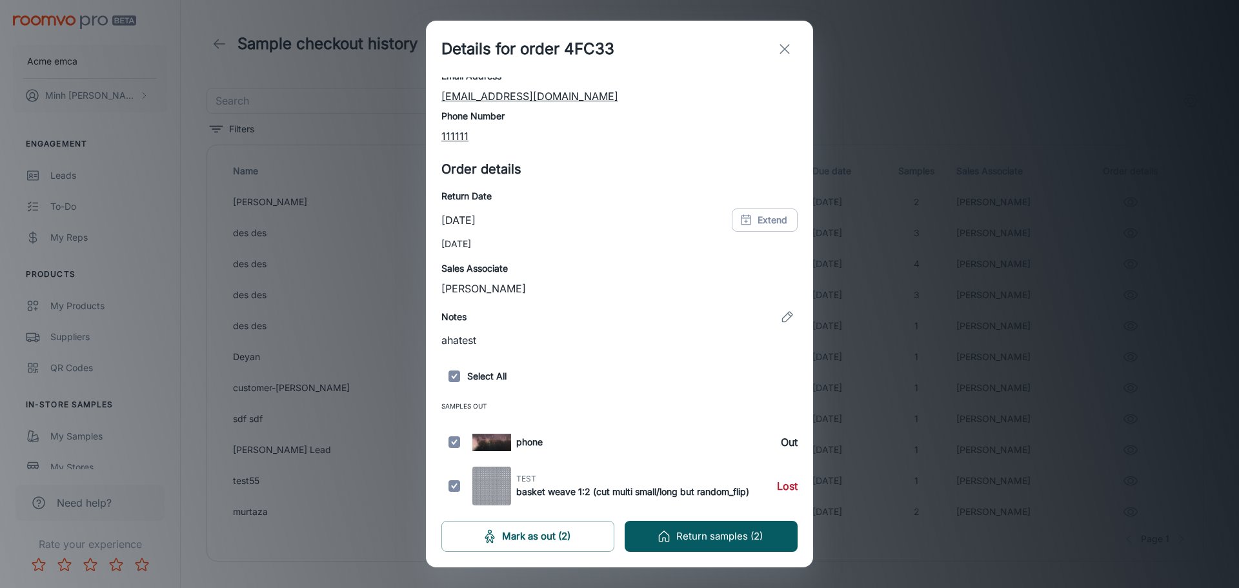
click at [456, 483] on input "checkbox" at bounding box center [454, 486] width 26 height 39
checkbox input "false"
click at [654, 536] on button "Return samples (1)" at bounding box center [711, 536] width 173 height 31
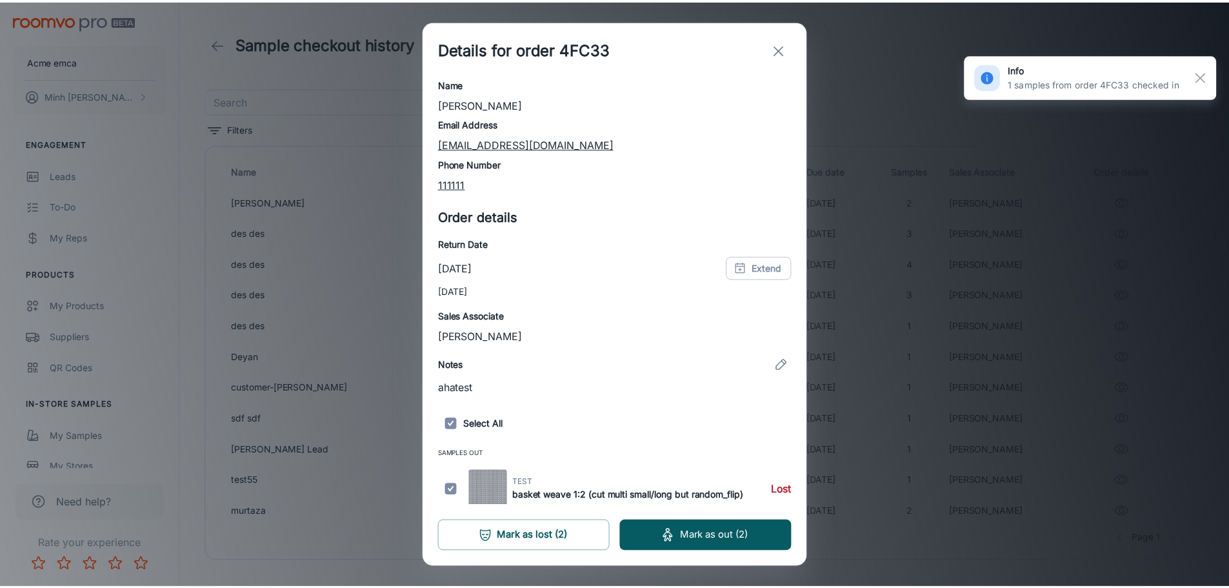
scroll to position [106, 0]
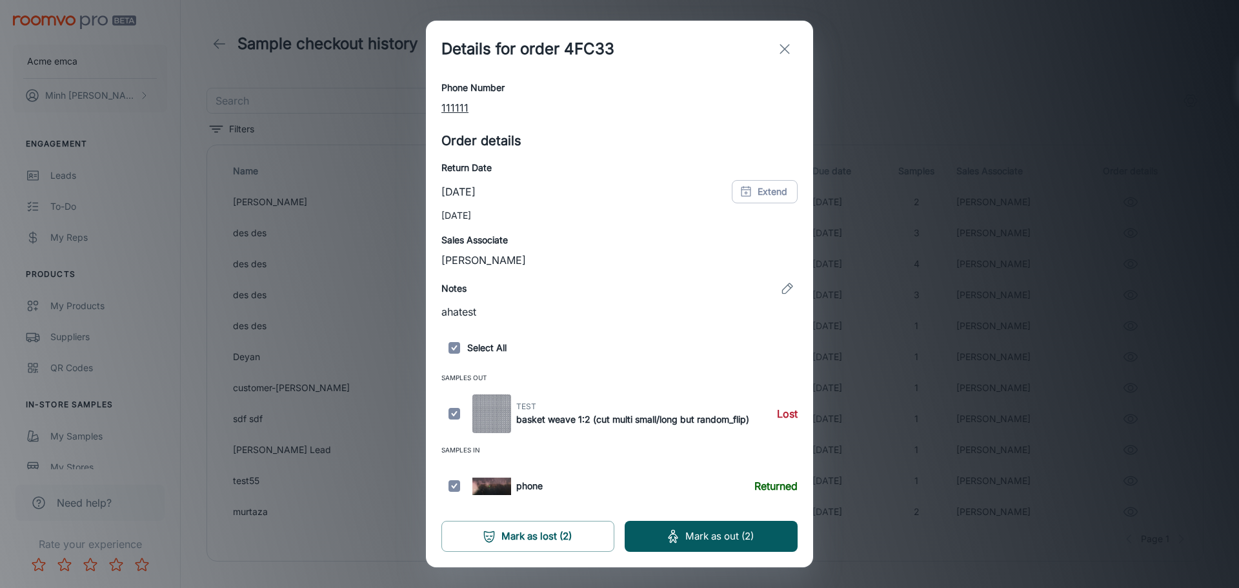
click at [782, 53] on icon "exit" at bounding box center [784, 48] width 15 height 15
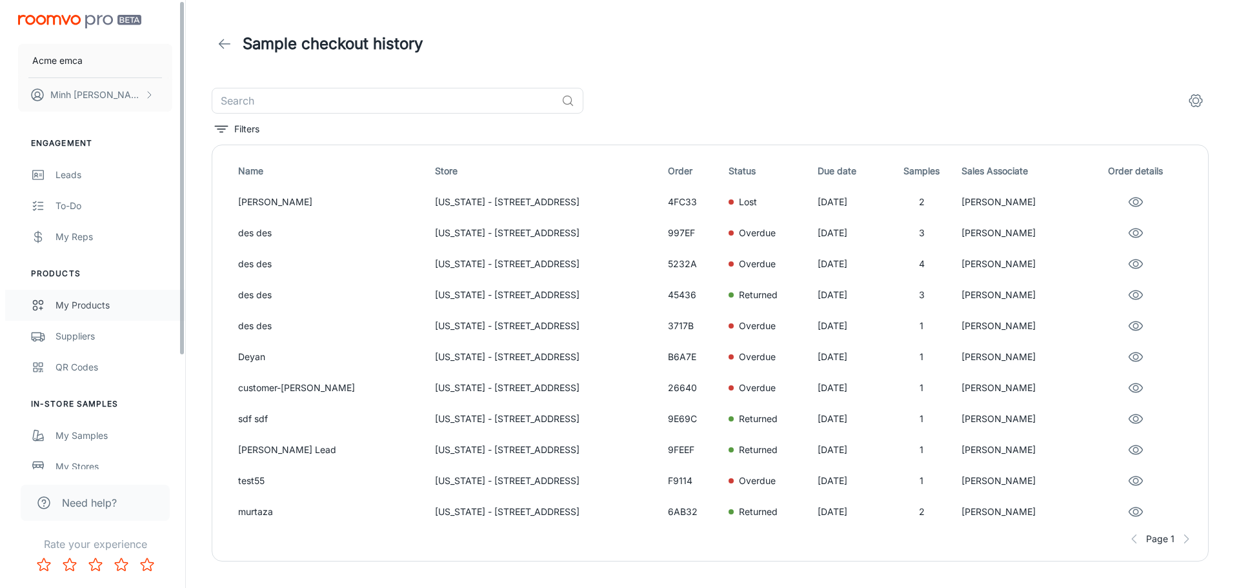
scroll to position [0, 0]
click at [125, 87] on button "[PERSON_NAME]" at bounding box center [90, 96] width 154 height 34
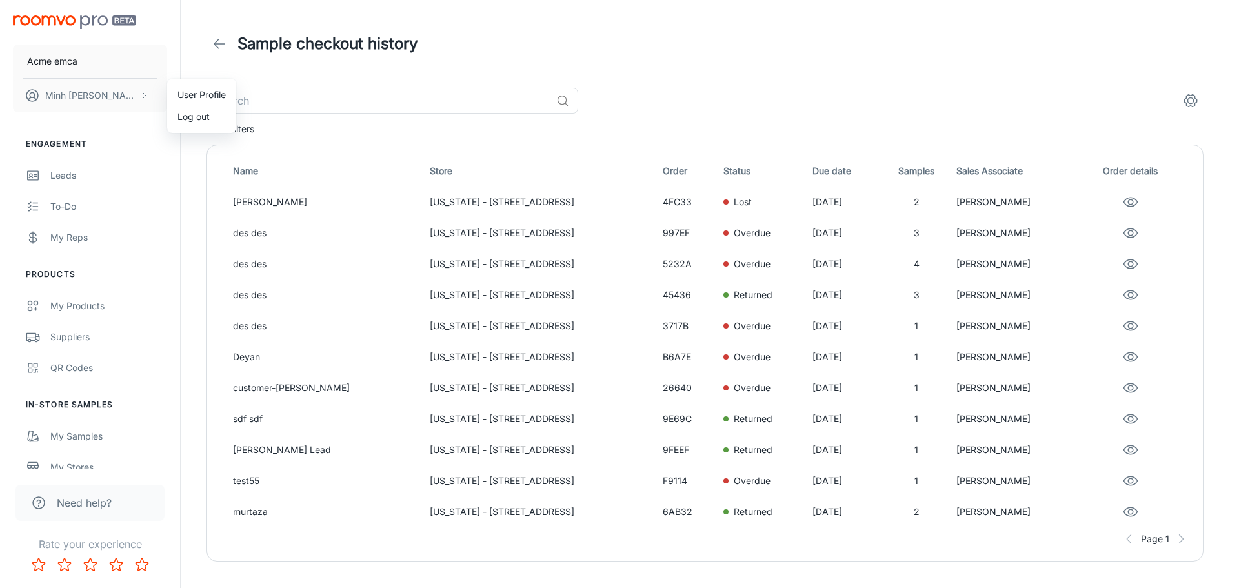
click at [186, 120] on li "Log out" at bounding box center [201, 117] width 69 height 22
